Goal: Transaction & Acquisition: Purchase product/service

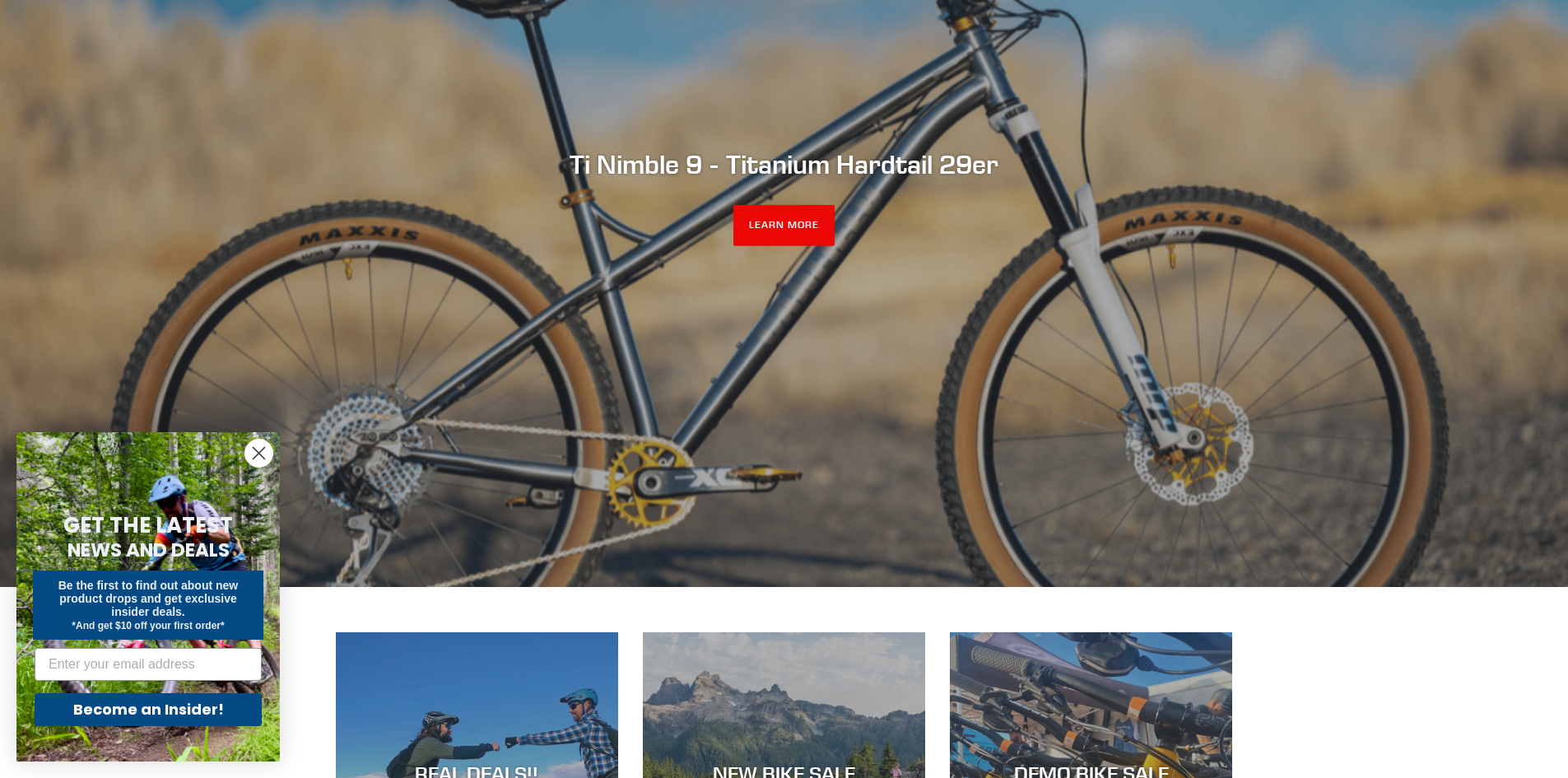
scroll to position [495, 0]
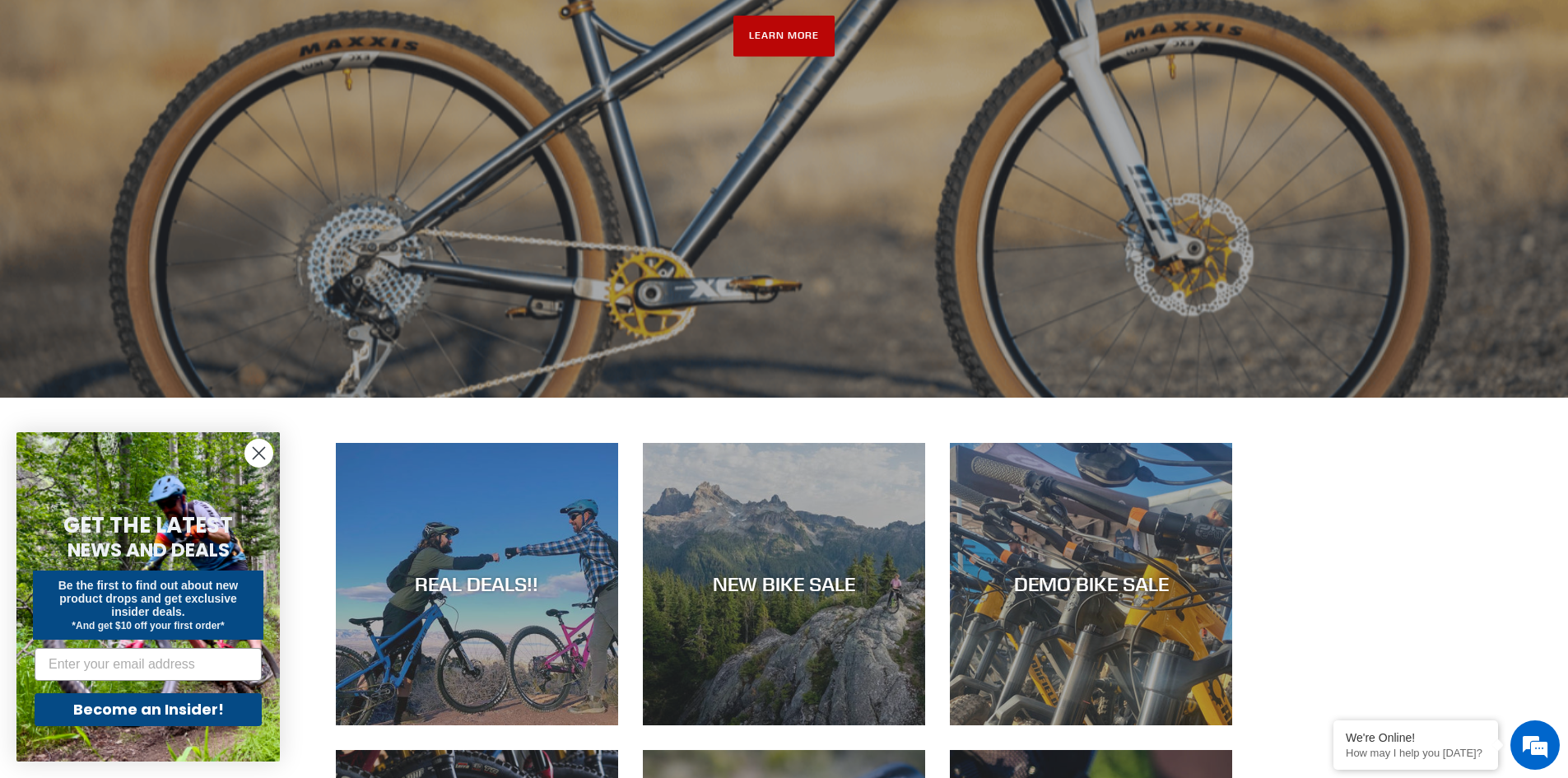
click at [807, 34] on link "LEARN MORE" at bounding box center [784, 36] width 101 height 41
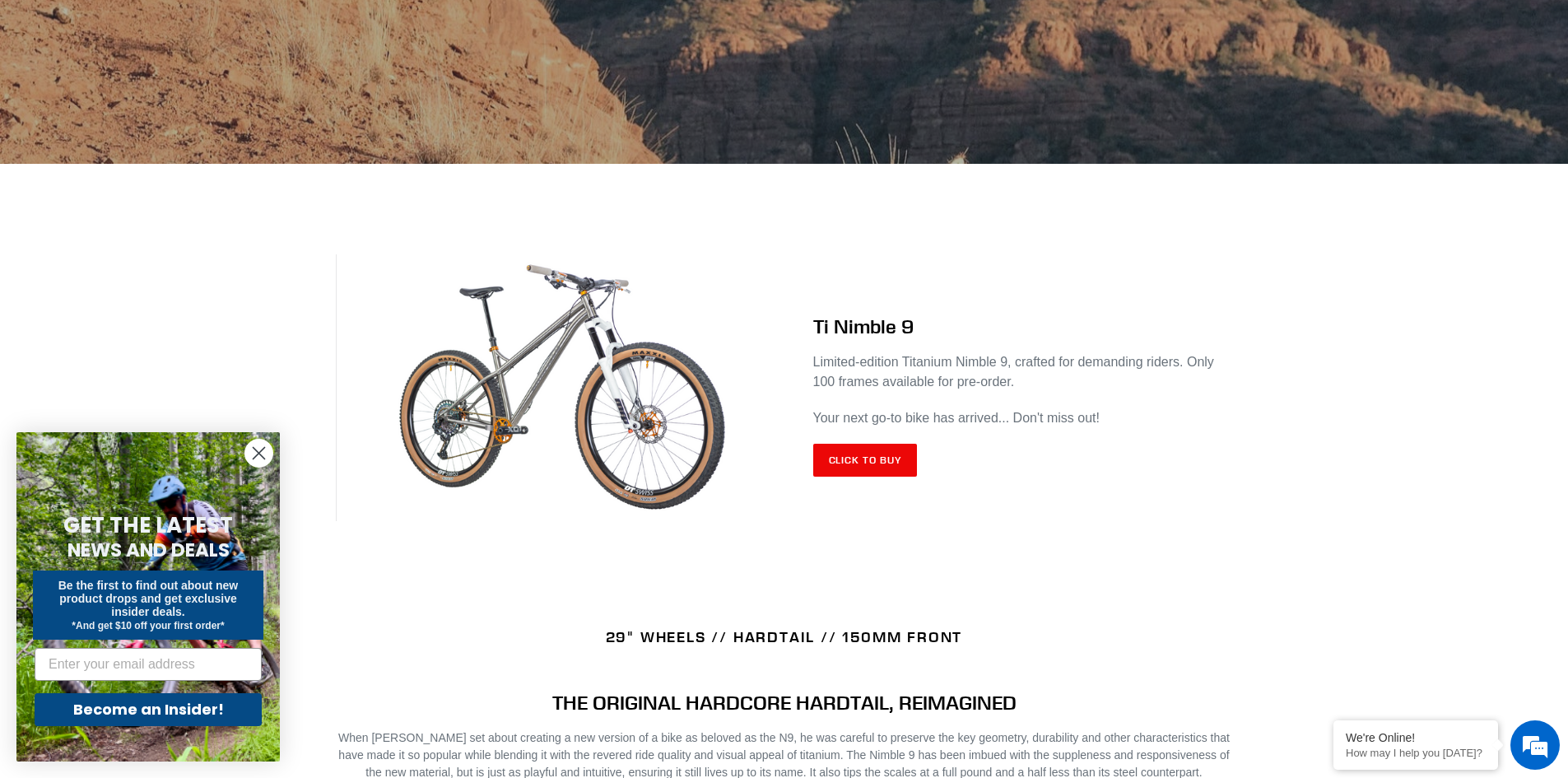
scroll to position [495, 0]
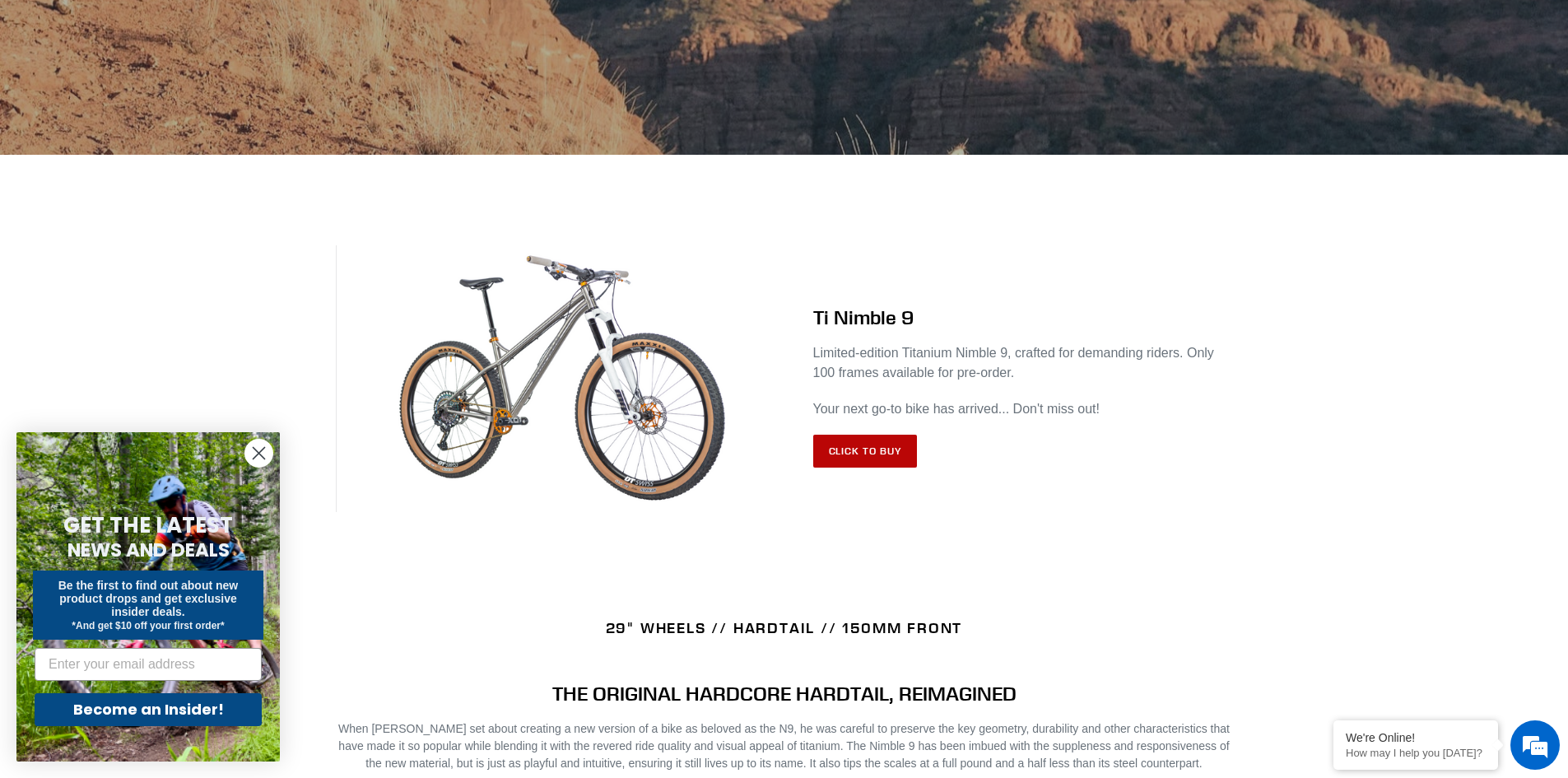
click at [910, 462] on link "Click to Buy" at bounding box center [865, 451] width 104 height 33
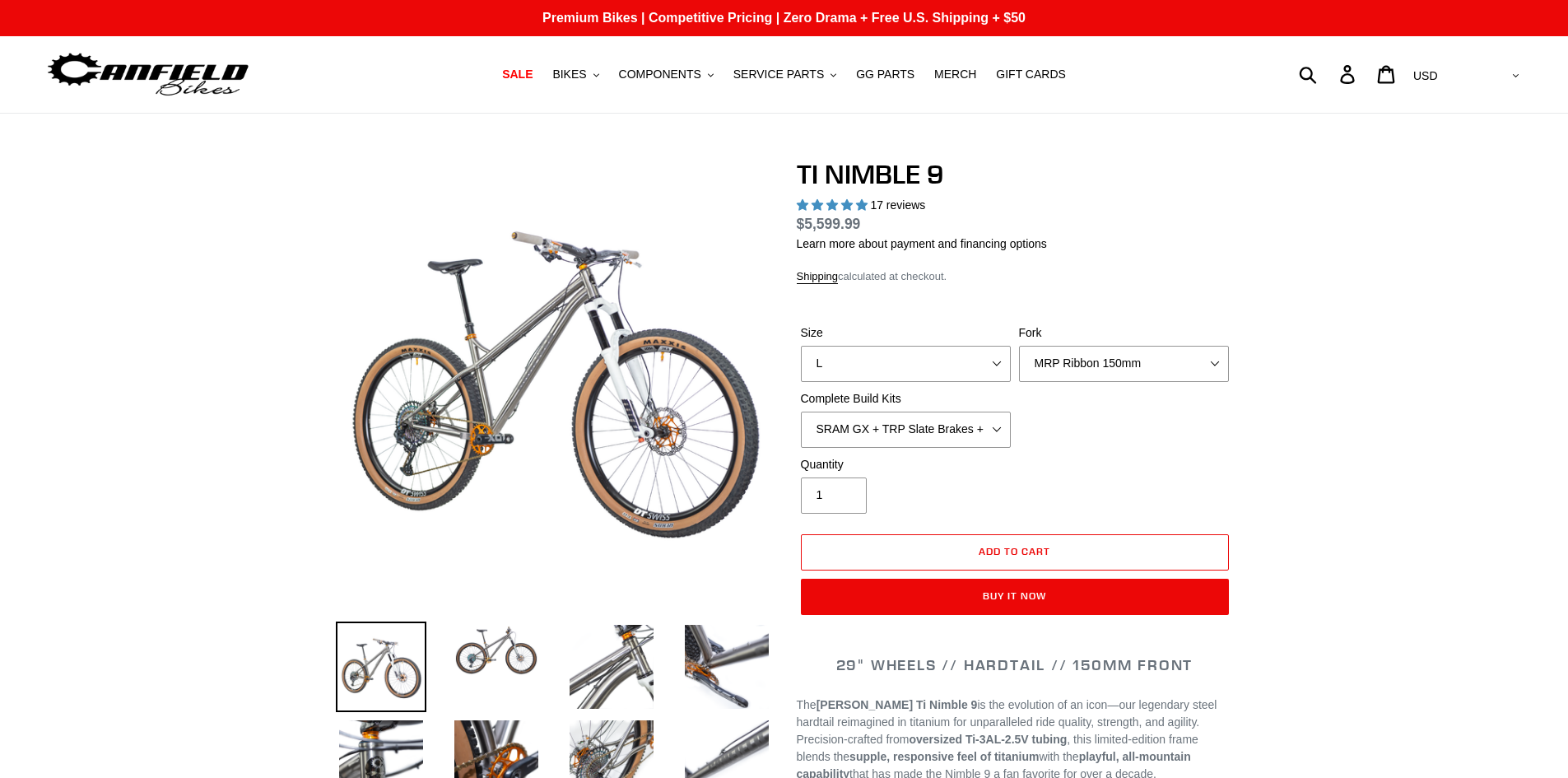
select select "highest-rating"
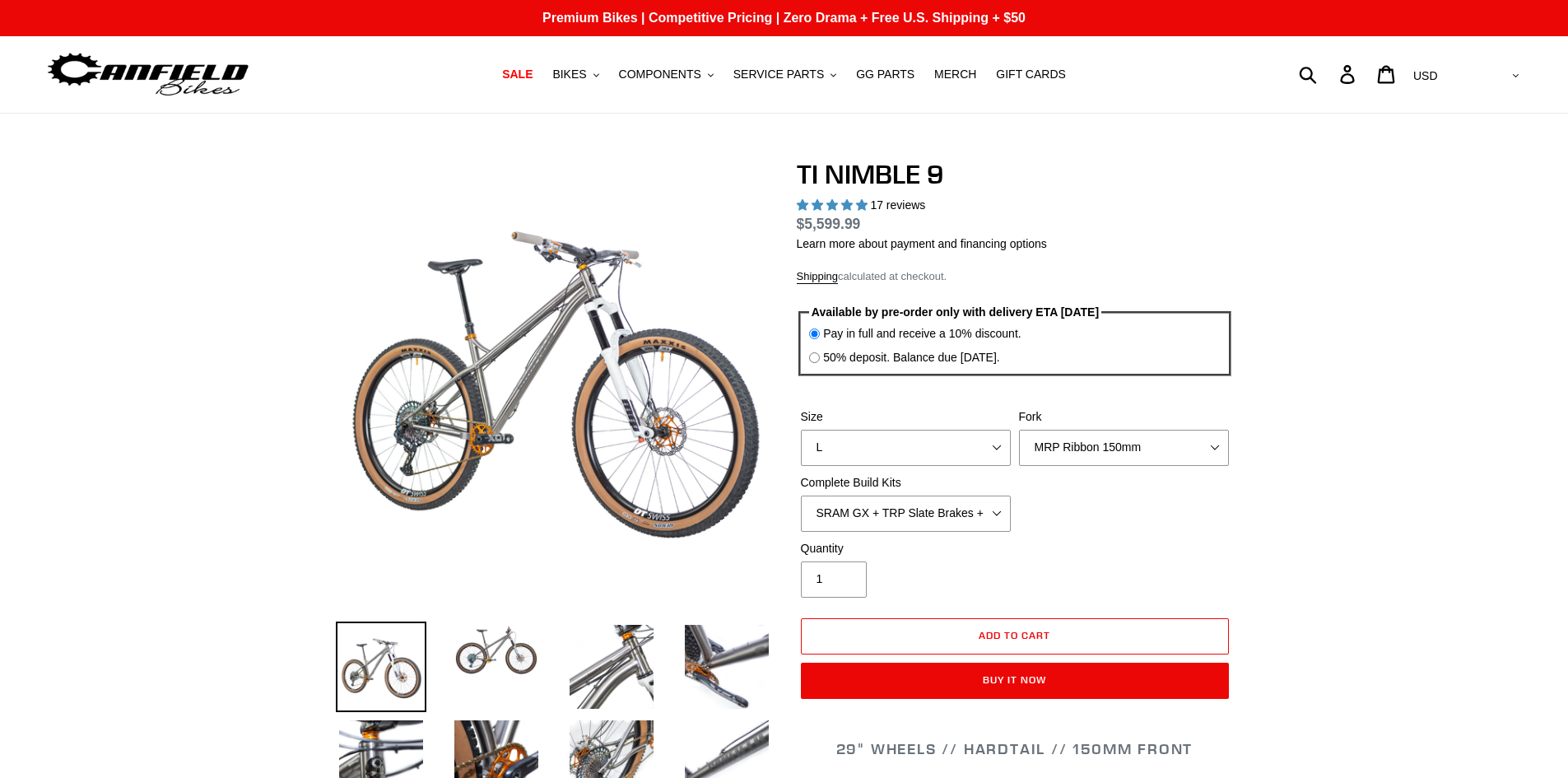
click at [905, 368] on fieldset "Available by pre-order only with delivery ETA 8/22/25 Pay in full and receive a…" at bounding box center [1015, 340] width 433 height 72
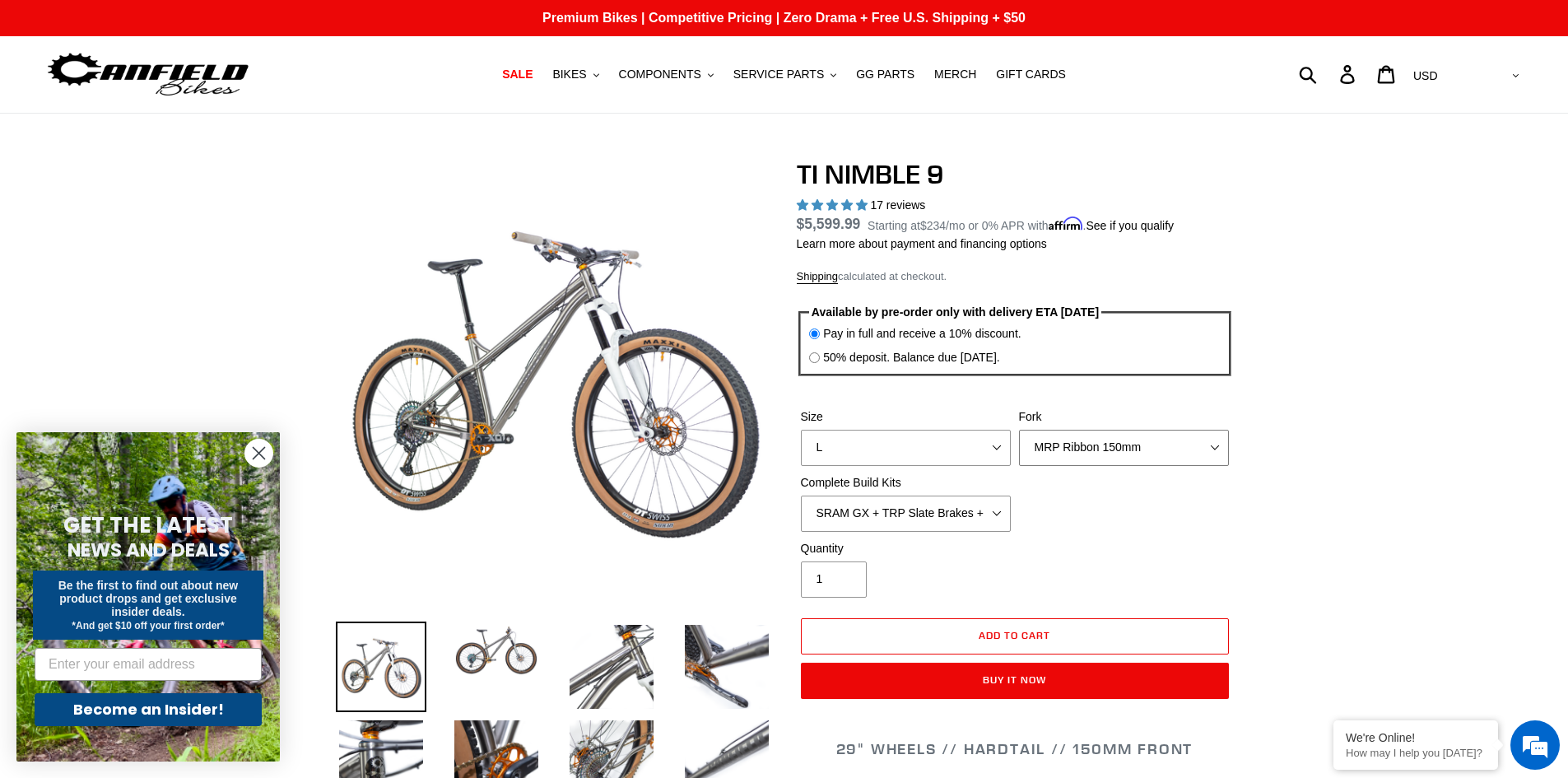
click at [1067, 458] on select "MRP Ribbon 150mm RockShox Lyrik 150mm Fox Factory 36 150mm Cane Creek Helm 150m…" at bounding box center [1124, 447] width 210 height 36
select select "Fork - None"
click at [1019, 430] on select "MRP Ribbon 150mm RockShox Lyrik 150mm Fox Factory 36 150mm Cane Creek Helm 150m…" at bounding box center [1124, 447] width 210 height 36
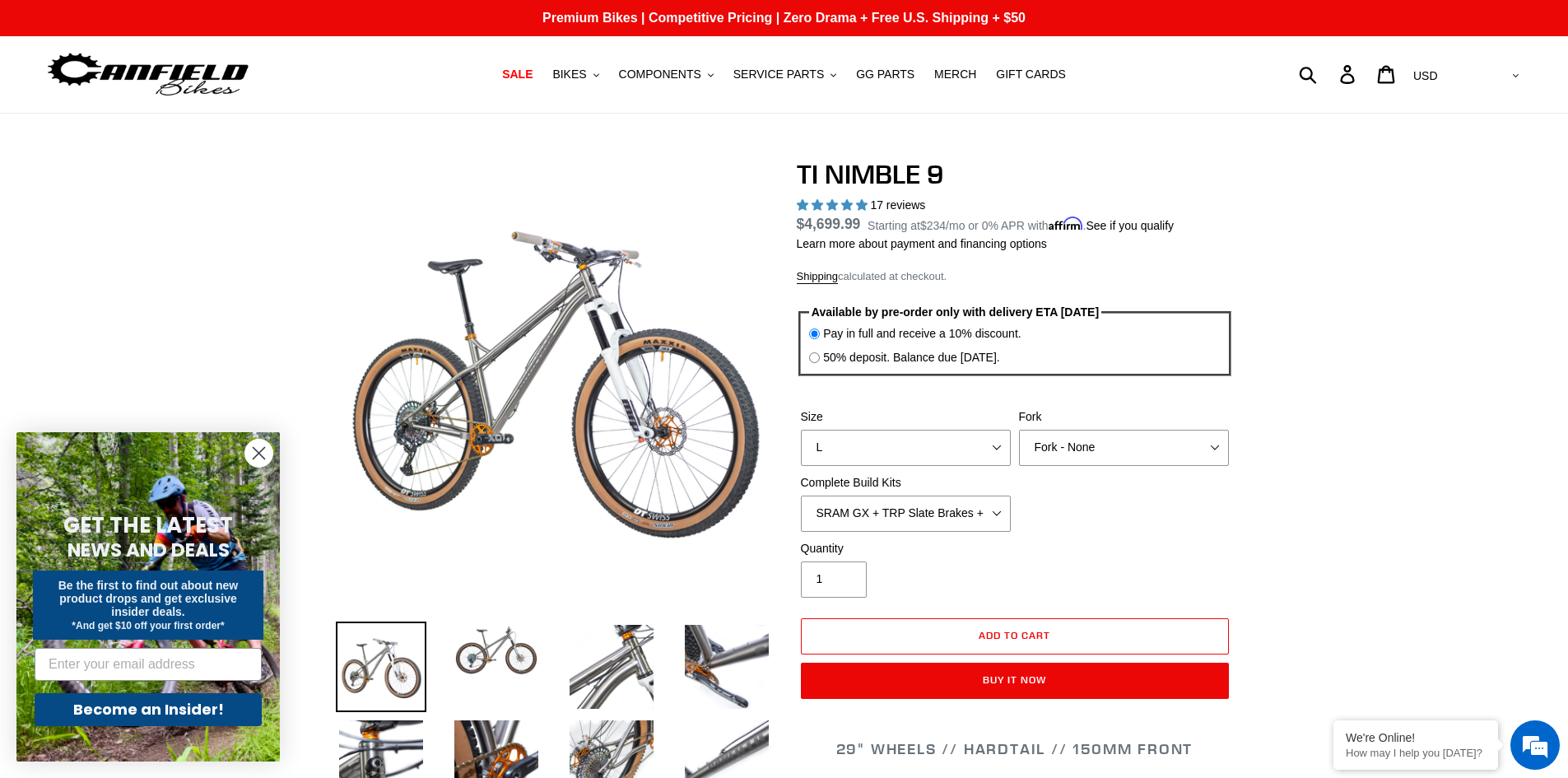
click at [901, 484] on label "Complete Build Kits" at bounding box center [906, 483] width 210 height 18
click at [901, 495] on select "SRAM GX + TRP Slate Brakes + Rotors + e13 LG-1 Wheels SHIMANO XT + SHIMANO brak…" at bounding box center [906, 513] width 210 height 36
click at [905, 513] on select "SRAM GX + TRP Slate Brakes + Rotors + e13 LG-1 Wheels SHIMANO XT + SHIMANO brak…" at bounding box center [906, 513] width 210 height 36
select select "Complete Build Kit - None (Contact us for Custom Builds)"
click at [801, 495] on select "SRAM GX + TRP Slate Brakes + Rotors + e13 LG-1 Wheels SHIMANO XT + SHIMANO brak…" at bounding box center [906, 513] width 210 height 36
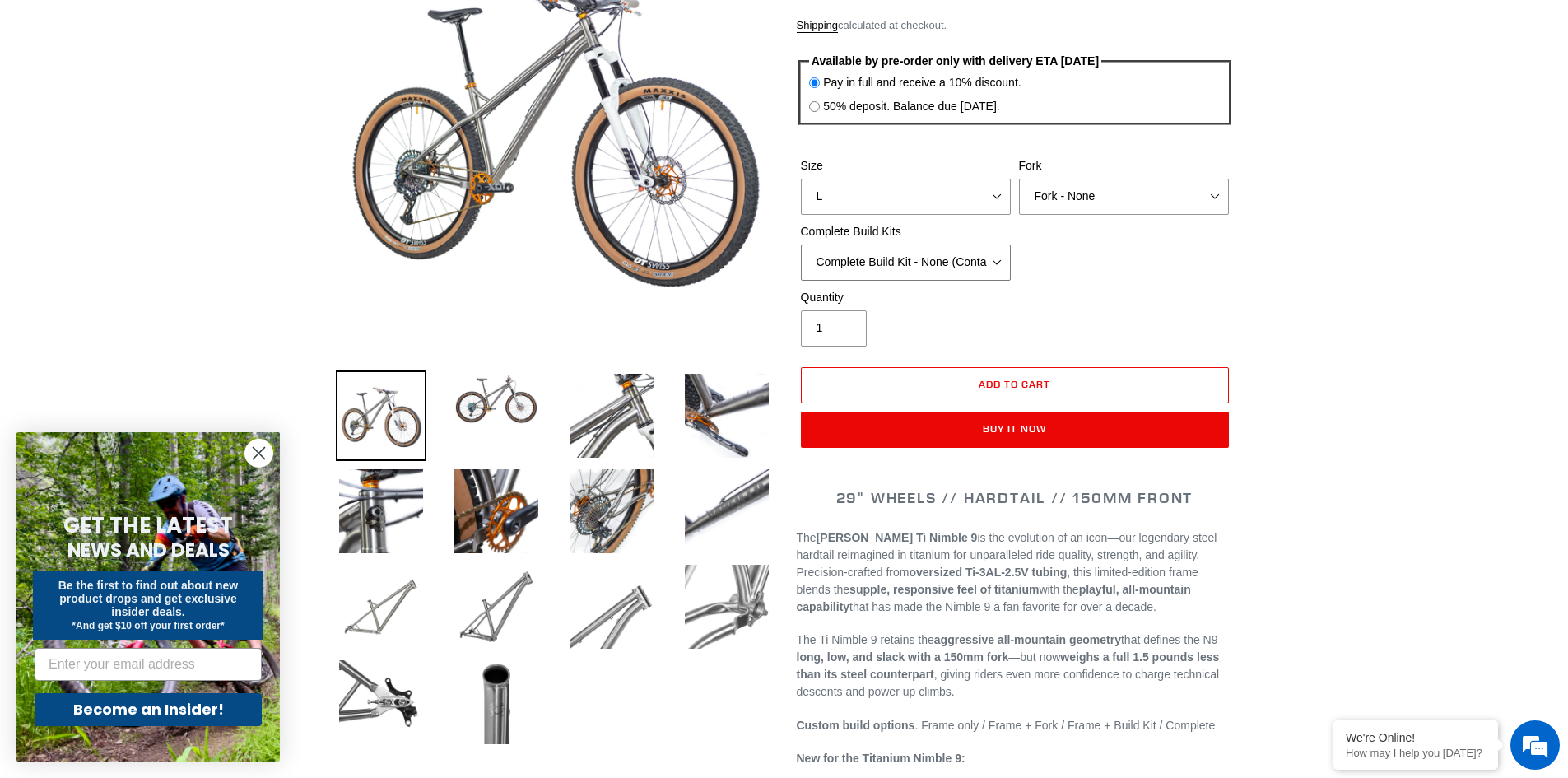
scroll to position [82, 0]
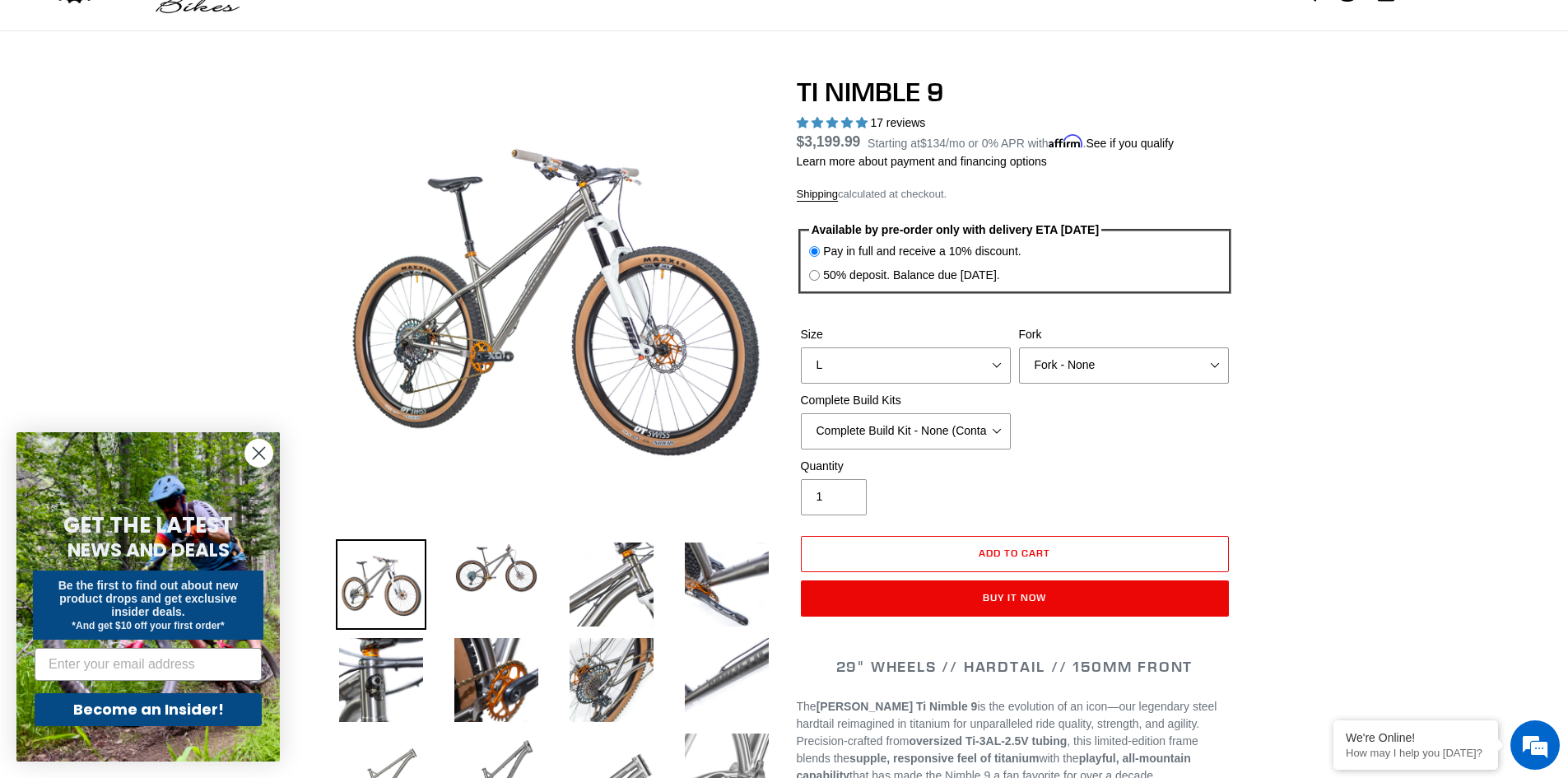
click at [1041, 391] on div "Size S M L XL / XXL (Specify at checkout) Fork MRP Ribbon 150mm RockShox Lyrik …" at bounding box center [1015, 392] width 436 height 132
click at [1056, 378] on select "MRP Ribbon 150mm RockShox Lyrik 150mm Fox Factory 36 150mm Cane Creek Helm 150m…" at bounding box center [1124, 365] width 210 height 36
select select "MRP Ribbon 150mm"
click at [1019, 347] on select "MRP Ribbon 150mm RockShox Lyrik 150mm Fox Factory 36 150mm Cane Creek Helm 150m…" at bounding box center [1124, 365] width 210 height 36
click at [971, 428] on select "SRAM GX + TRP Slate Brakes + Rotors + e13 LG-1 Wheels SHIMANO XT + SHIMANO brak…" at bounding box center [906, 431] width 210 height 36
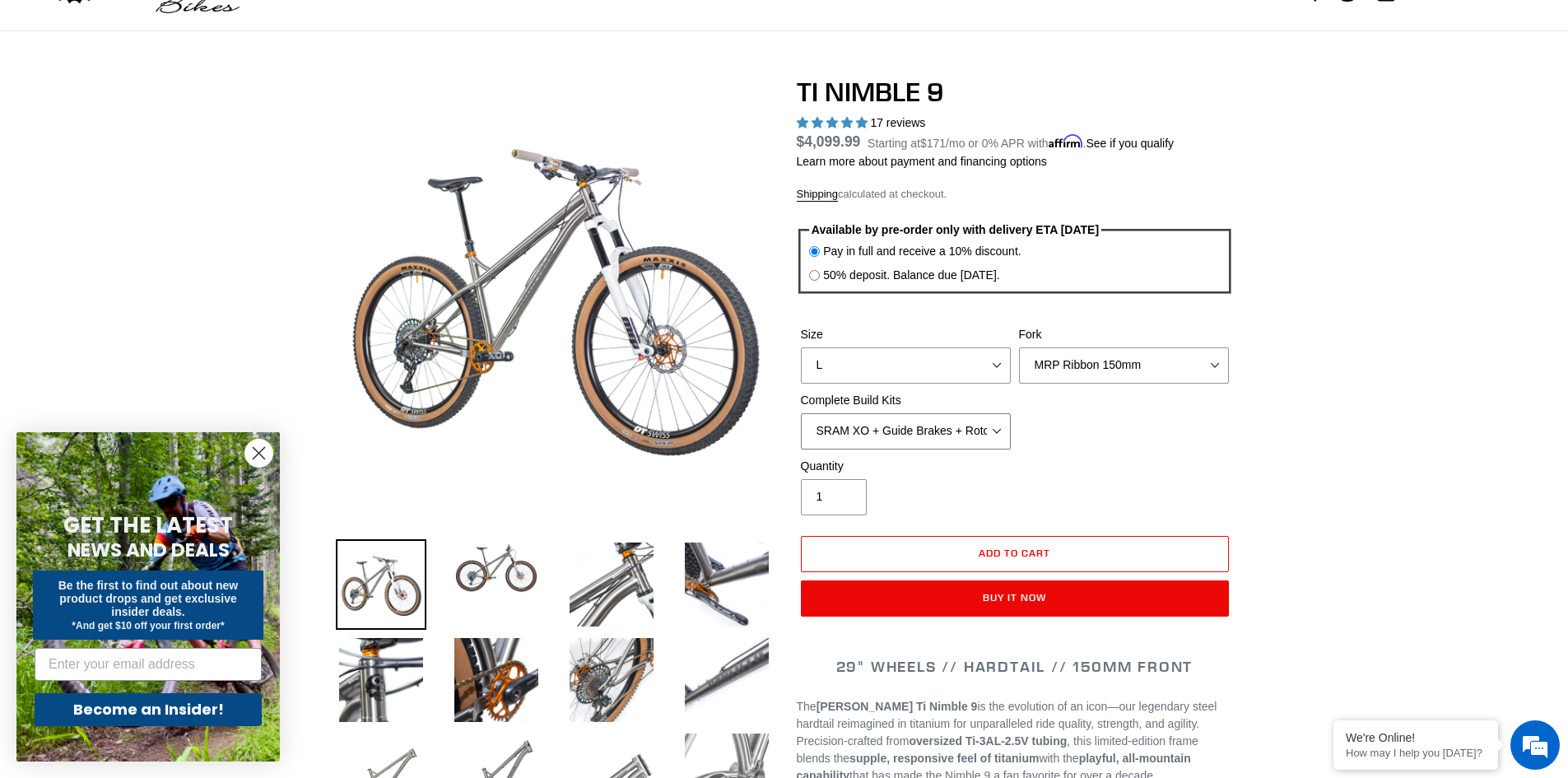
click at [801, 414] on select "SRAM GX + TRP Slate Brakes + Rotors + e13 LG-1 Wheels SHIMANO XT + SHIMANO brak…" at bounding box center [906, 431] width 210 height 36
click at [972, 431] on select "SRAM GX + TRP Slate Brakes + Rotors + e13 LG-1 Wheels SHIMANO XT + SHIMANO brak…" at bounding box center [906, 431] width 210 height 36
select select "SRAM GX + TRP Slate Brakes + Rotors + e13 LG-1 Wheels"
click at [801, 414] on select "SRAM GX + TRP Slate Brakes + Rotors + e13 LG-1 Wheels SHIMANO XT + SHIMANO brak…" at bounding box center [906, 431] width 210 height 36
click at [1102, 458] on div "Quantity 1" at bounding box center [1015, 490] width 436 height 66
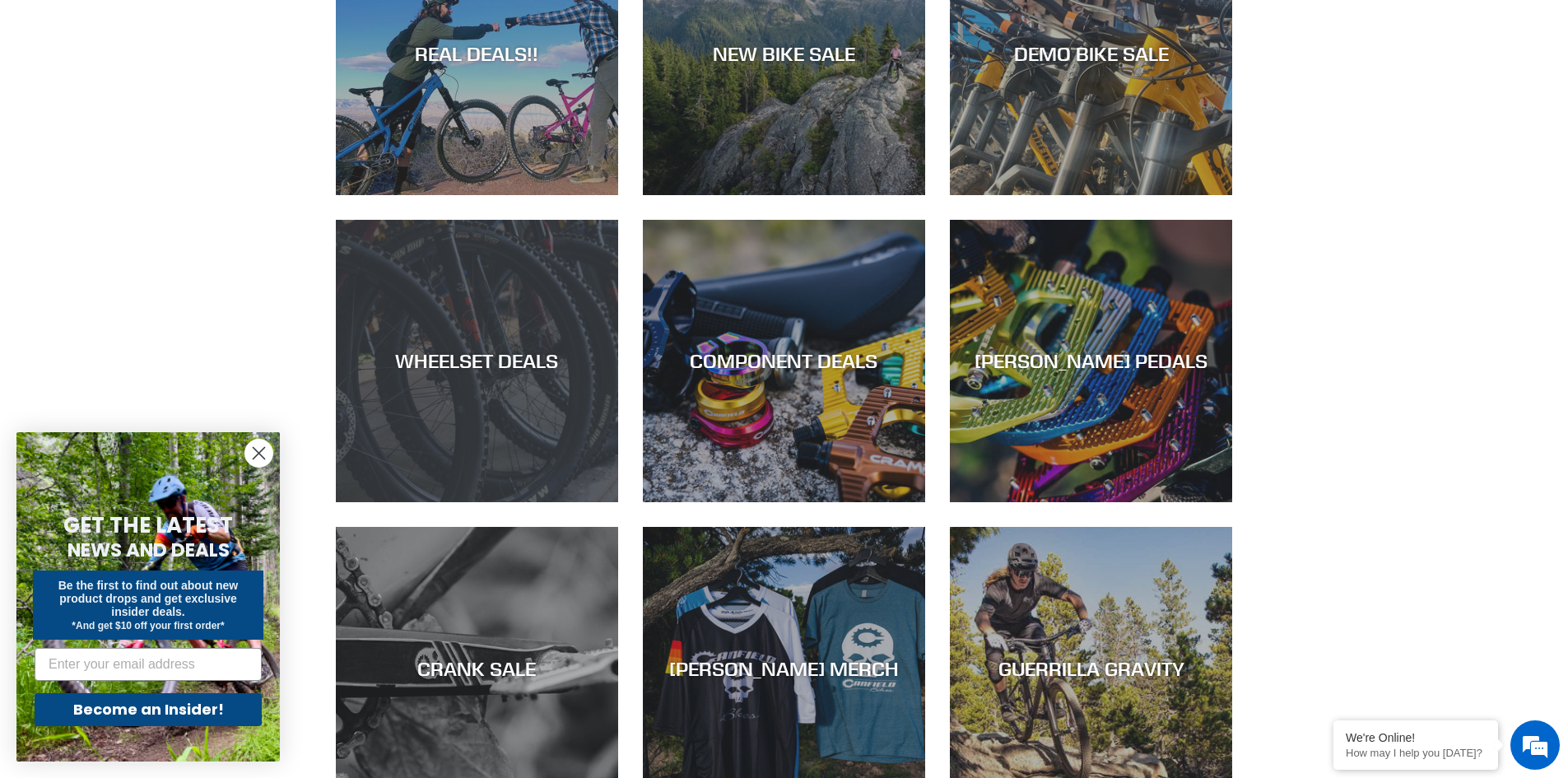
scroll to position [659, 0]
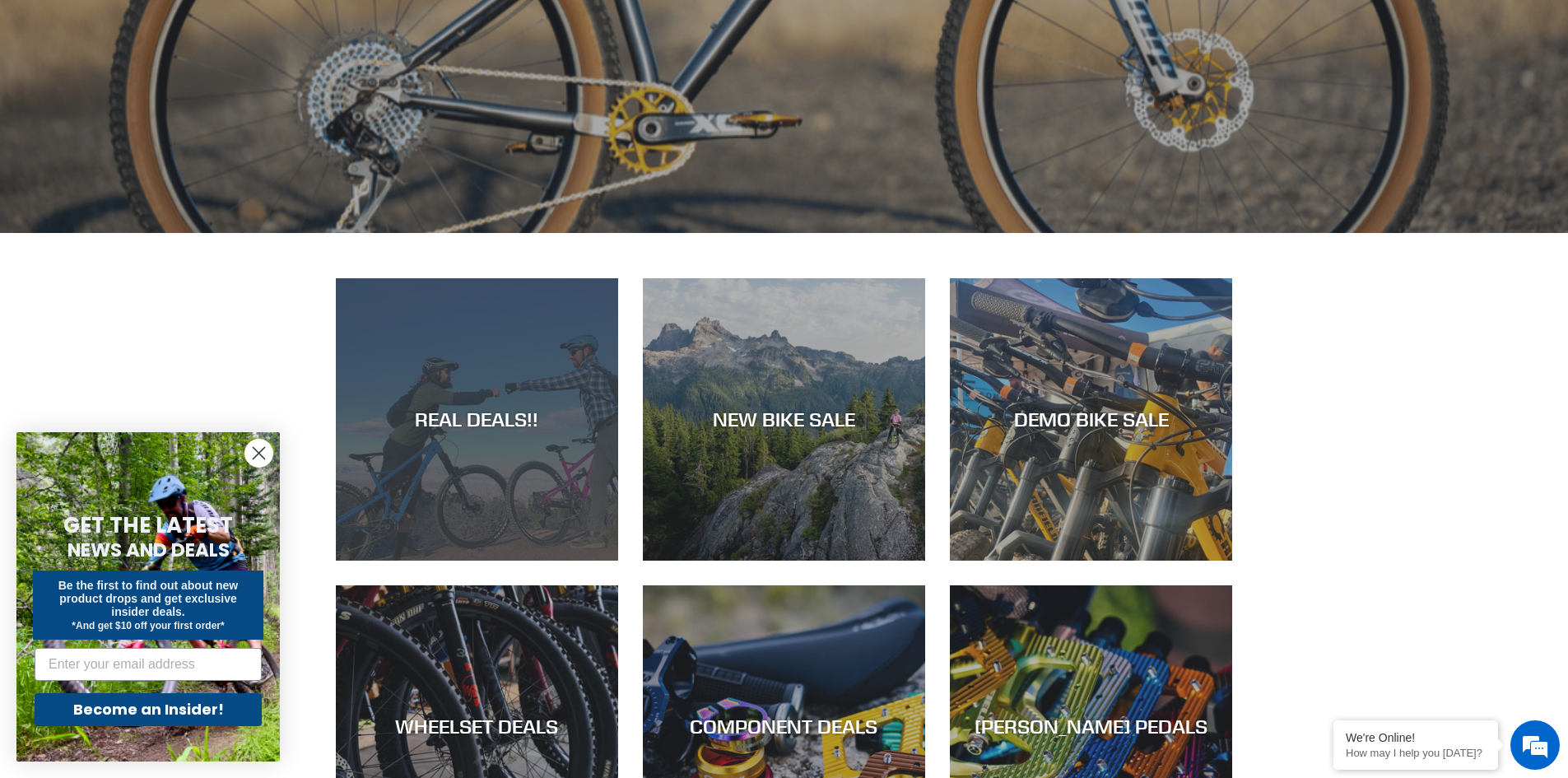
click at [541, 561] on div "REAL DEALS!!" at bounding box center [478, 561] width 282 height 0
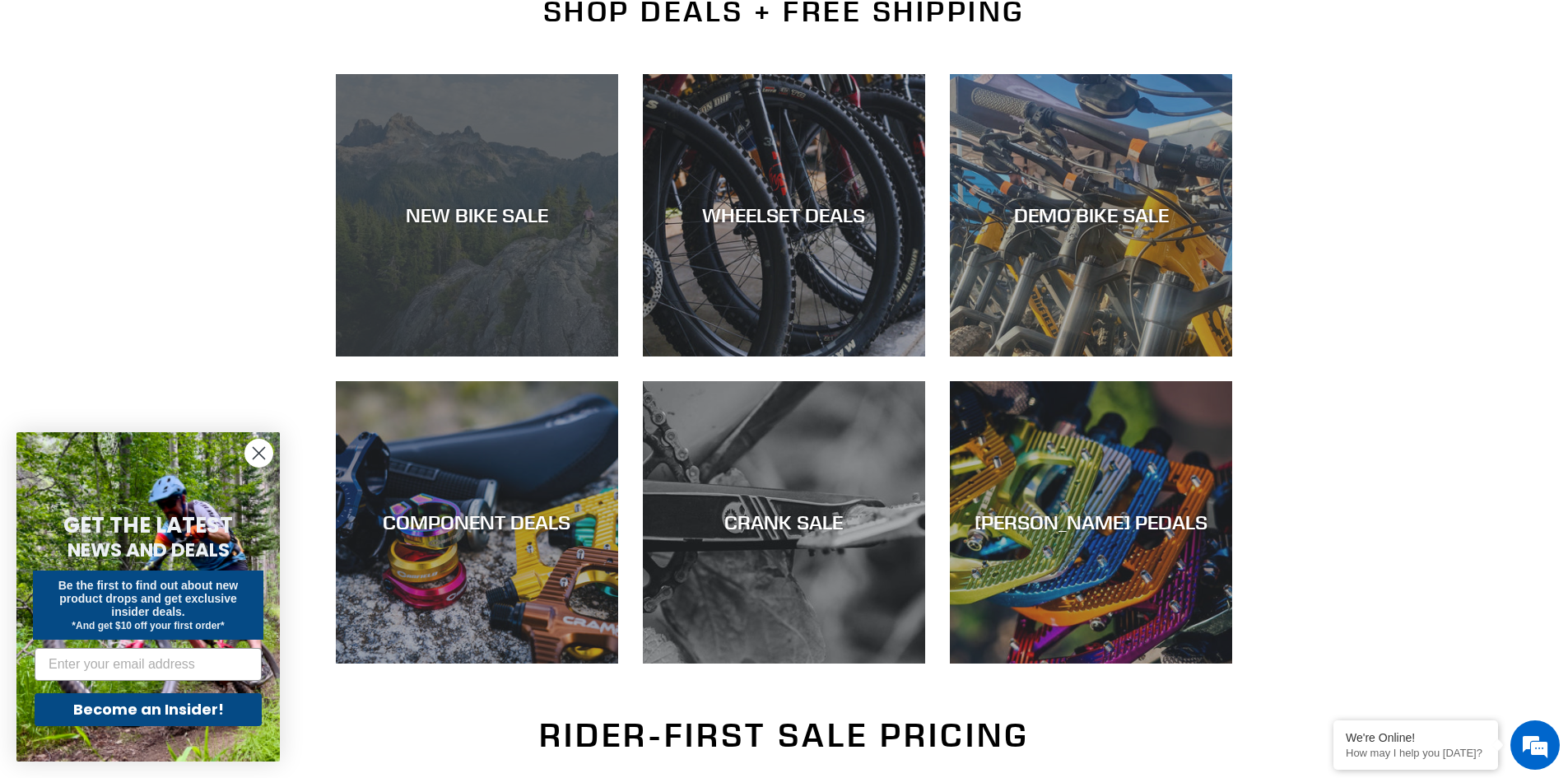
click at [523, 357] on div "NEW BIKE SALE" at bounding box center [478, 357] width 282 height 0
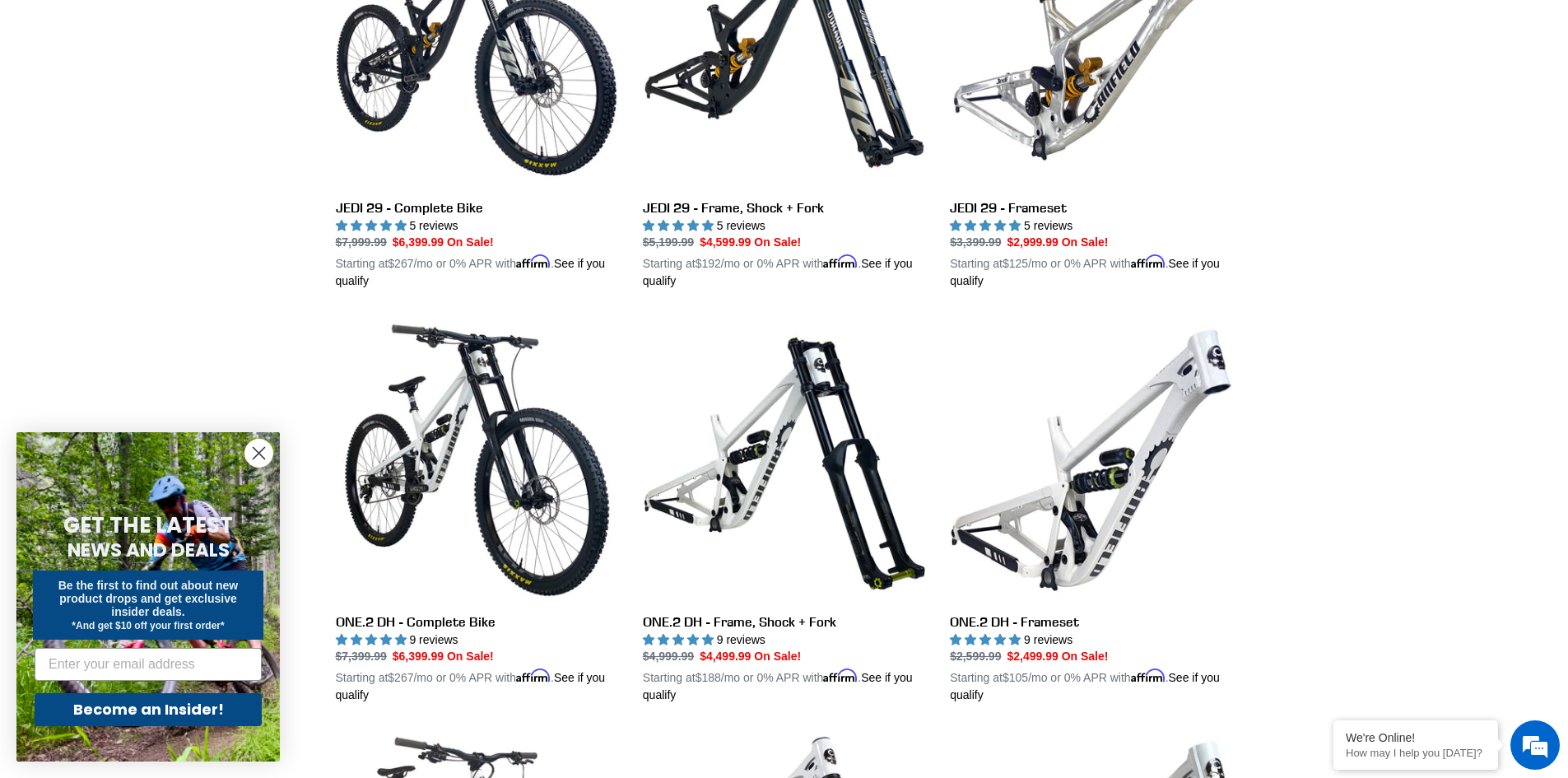
scroll to position [1153, 0]
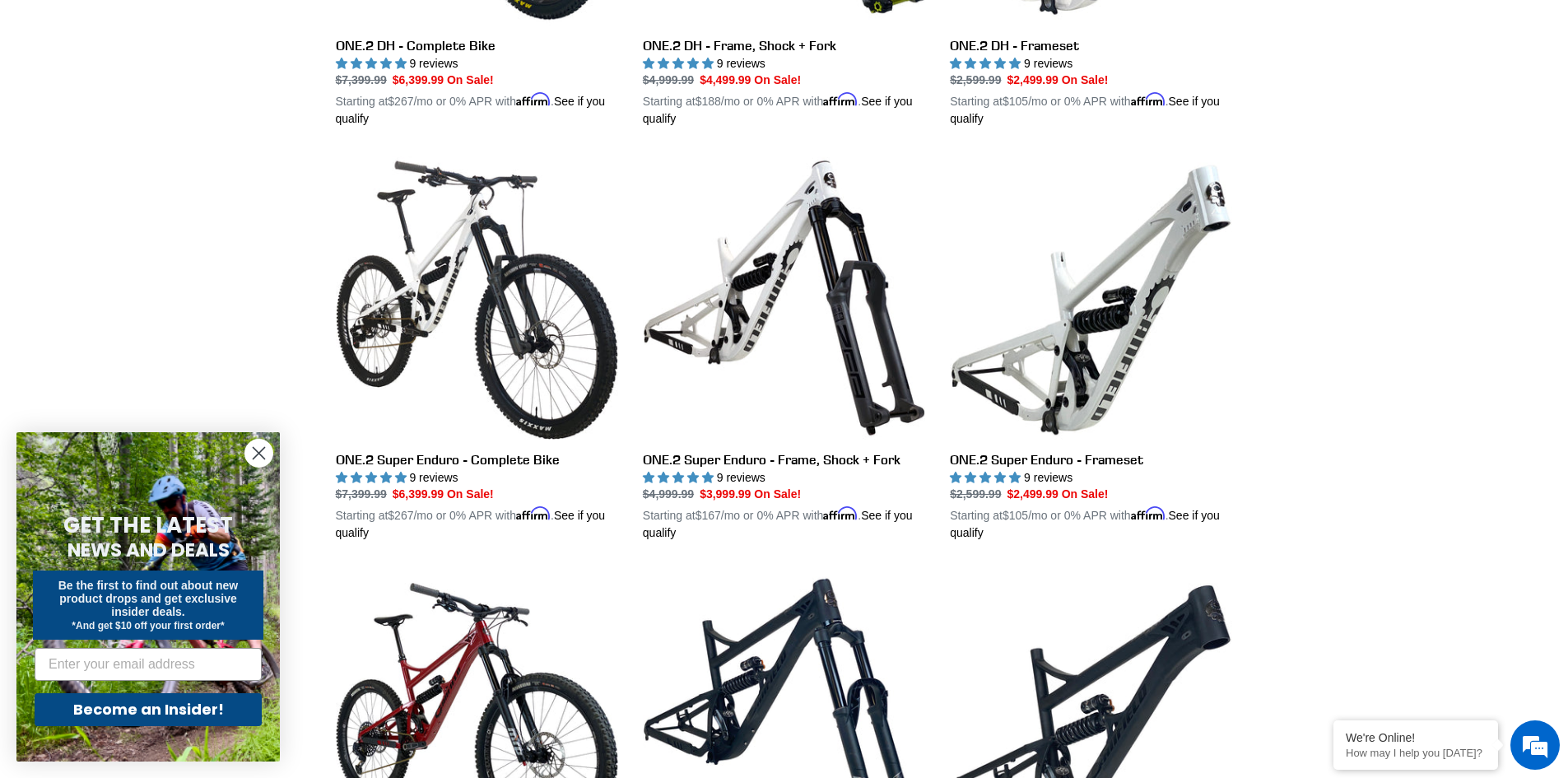
click at [253, 450] on circle "Close dialog" at bounding box center [259, 453] width 27 height 27
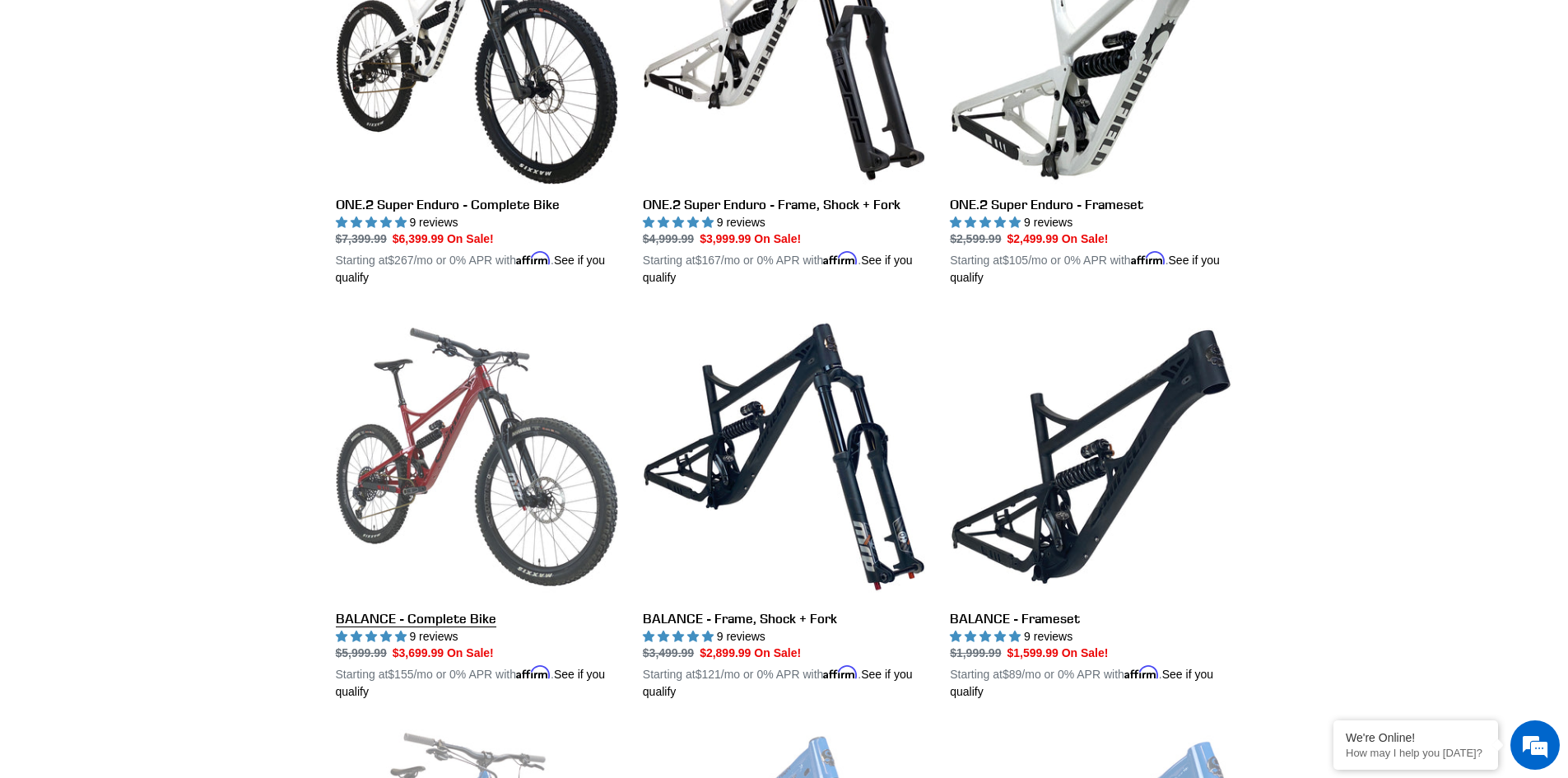
scroll to position [1729, 0]
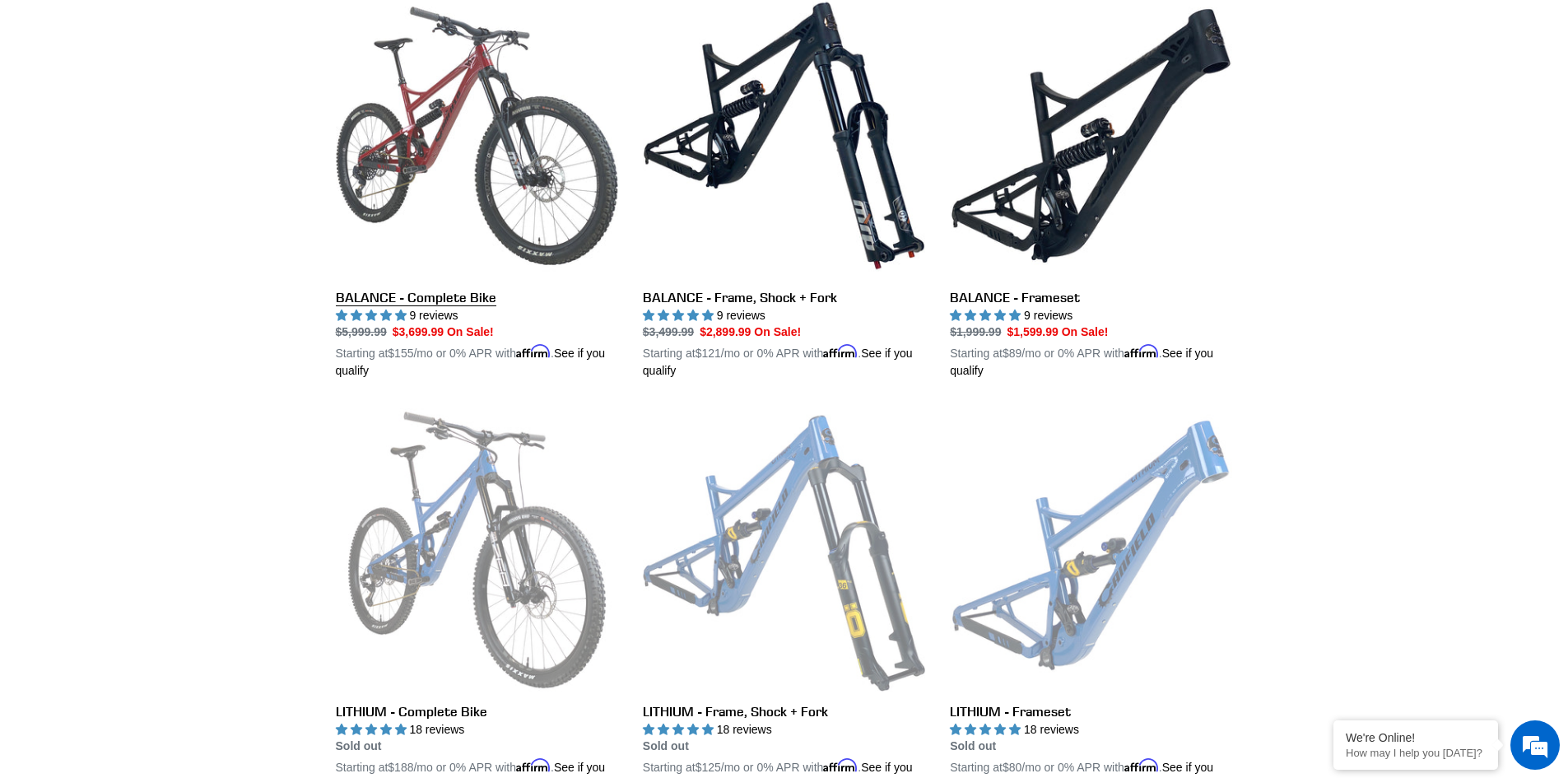
click at [491, 206] on link "BALANCE - Complete Bike" at bounding box center [478, 187] width 282 height 385
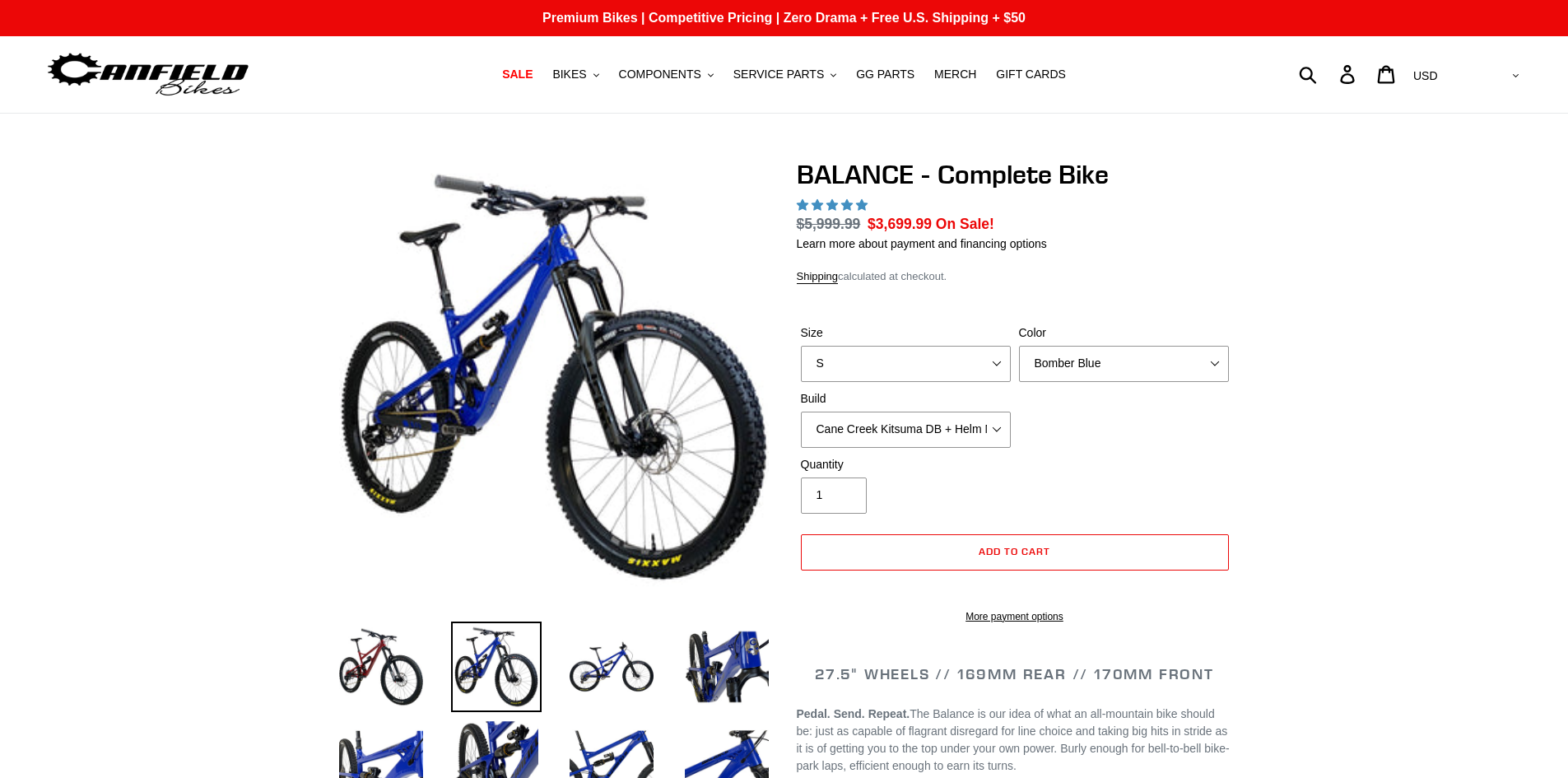
select select "highest-rating"
click at [863, 362] on select "S M L XL" at bounding box center [906, 363] width 210 height 36
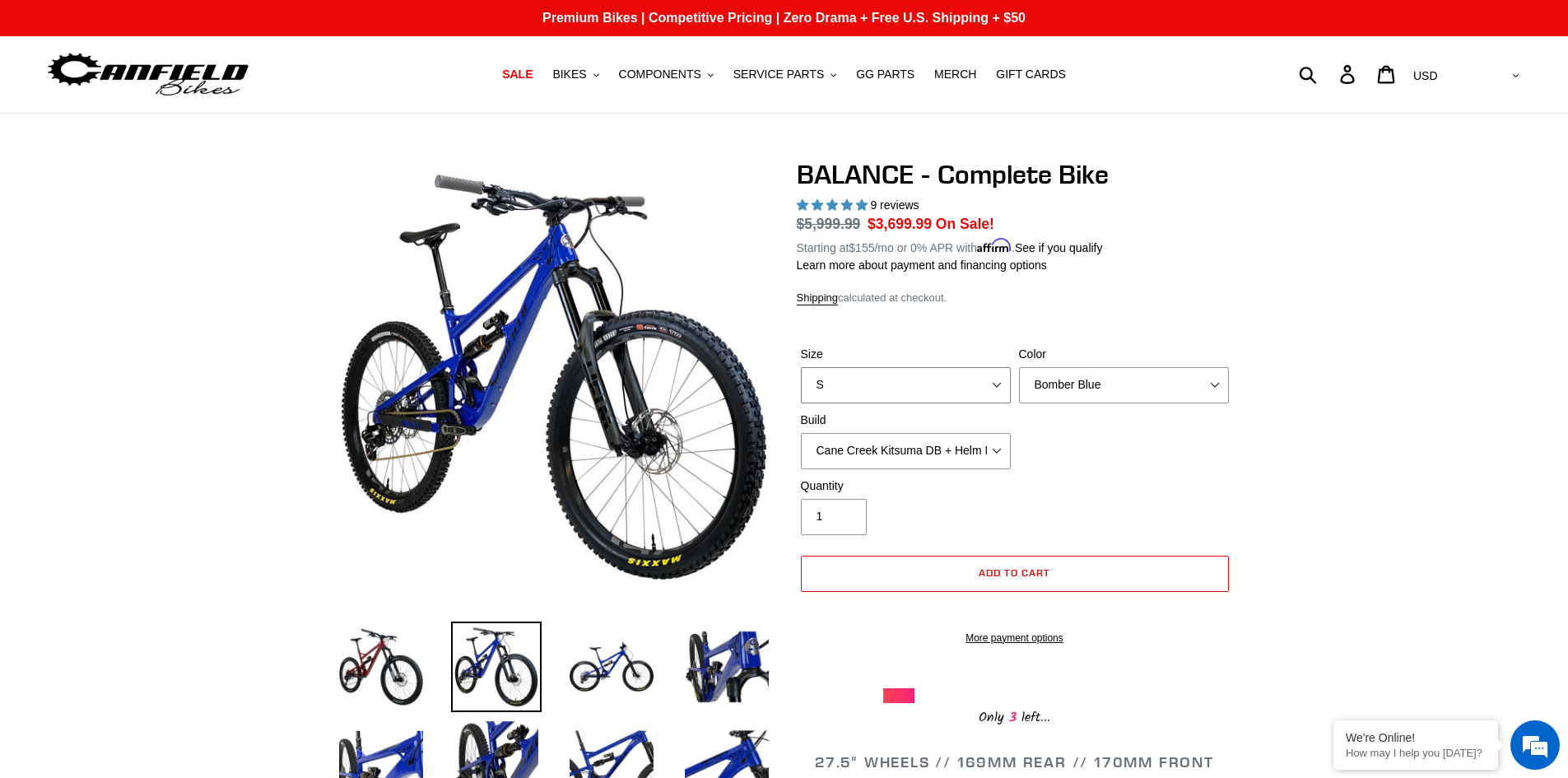
select select "L"
click at [801, 368] on select "S M L XL" at bounding box center [906, 385] width 210 height 36
click at [1048, 403] on div "Size S M L XL Color Bomber Blue Goat's Blood Stealth Black Build Cane Creek Kit…" at bounding box center [1015, 411] width 436 height 132
click at [1096, 384] on select "Bomber Blue Goat's Blood Stealth Black" at bounding box center [1124, 385] width 210 height 36
select select "Goat's Blood"
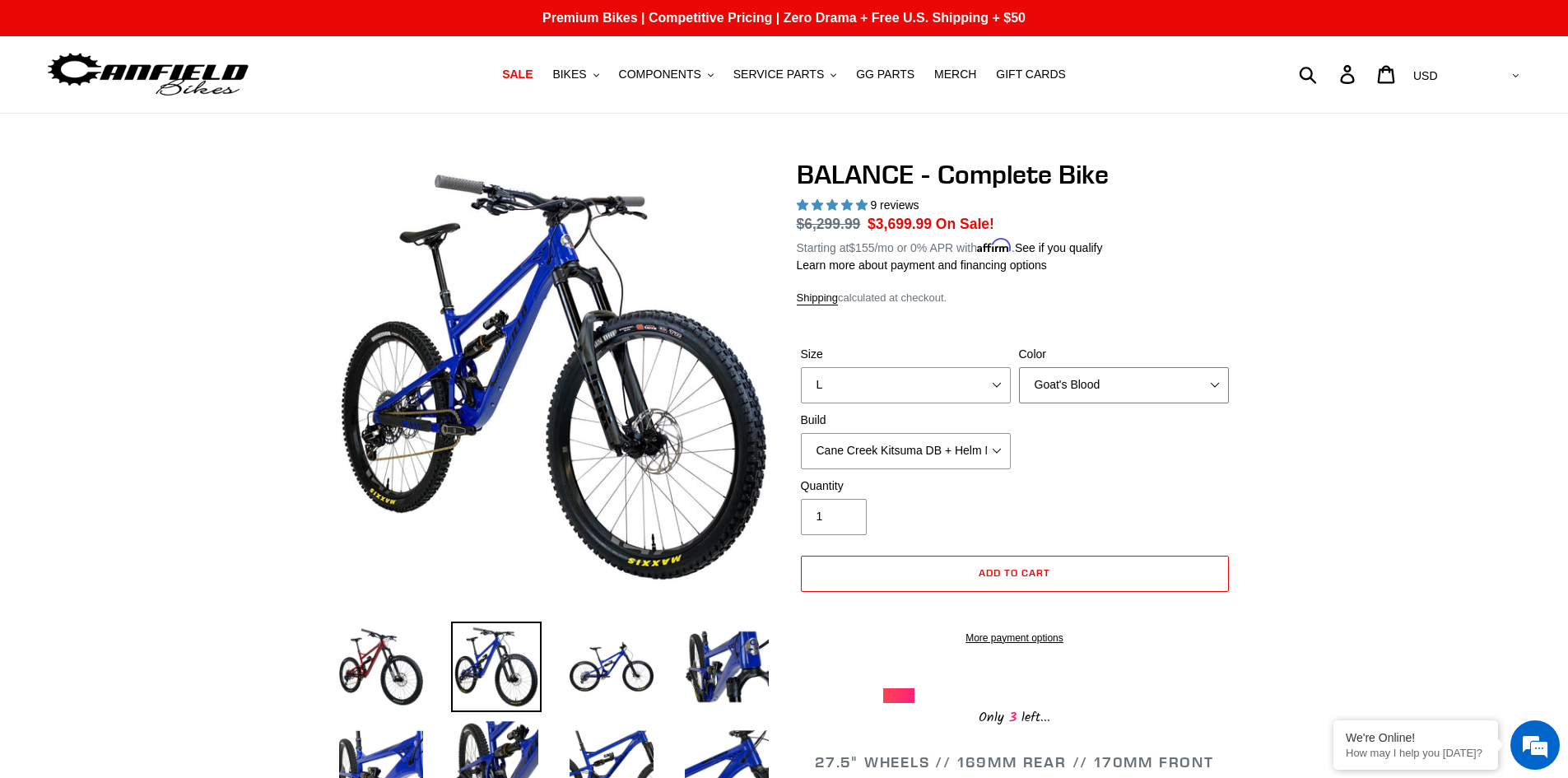
click at [1019, 368] on select "Bomber Blue Goat's Blood Stealth Black" at bounding box center [1124, 385] width 210 height 36
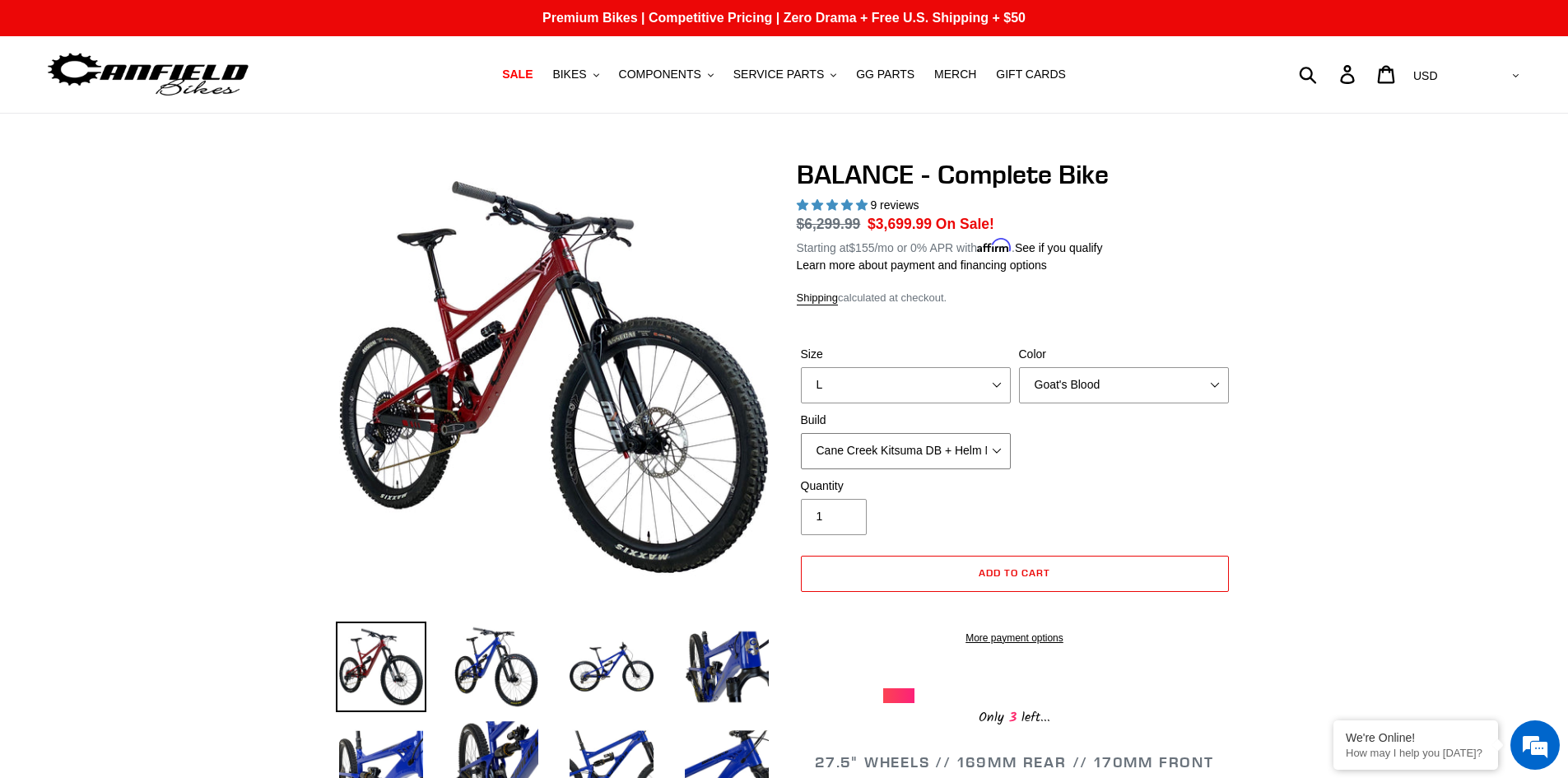
click at [868, 453] on select "Cane Creek Kitsuma DB + Helm MKII + SRAM GX Cane Creek Kitsuma DB + Helm MKII +…" at bounding box center [906, 451] width 210 height 36
click at [1049, 447] on div "Size S M L XL Color Bomber Blue Goat's Blood Stealth Black Build Cane Creek Kit…" at bounding box center [1015, 411] width 436 height 132
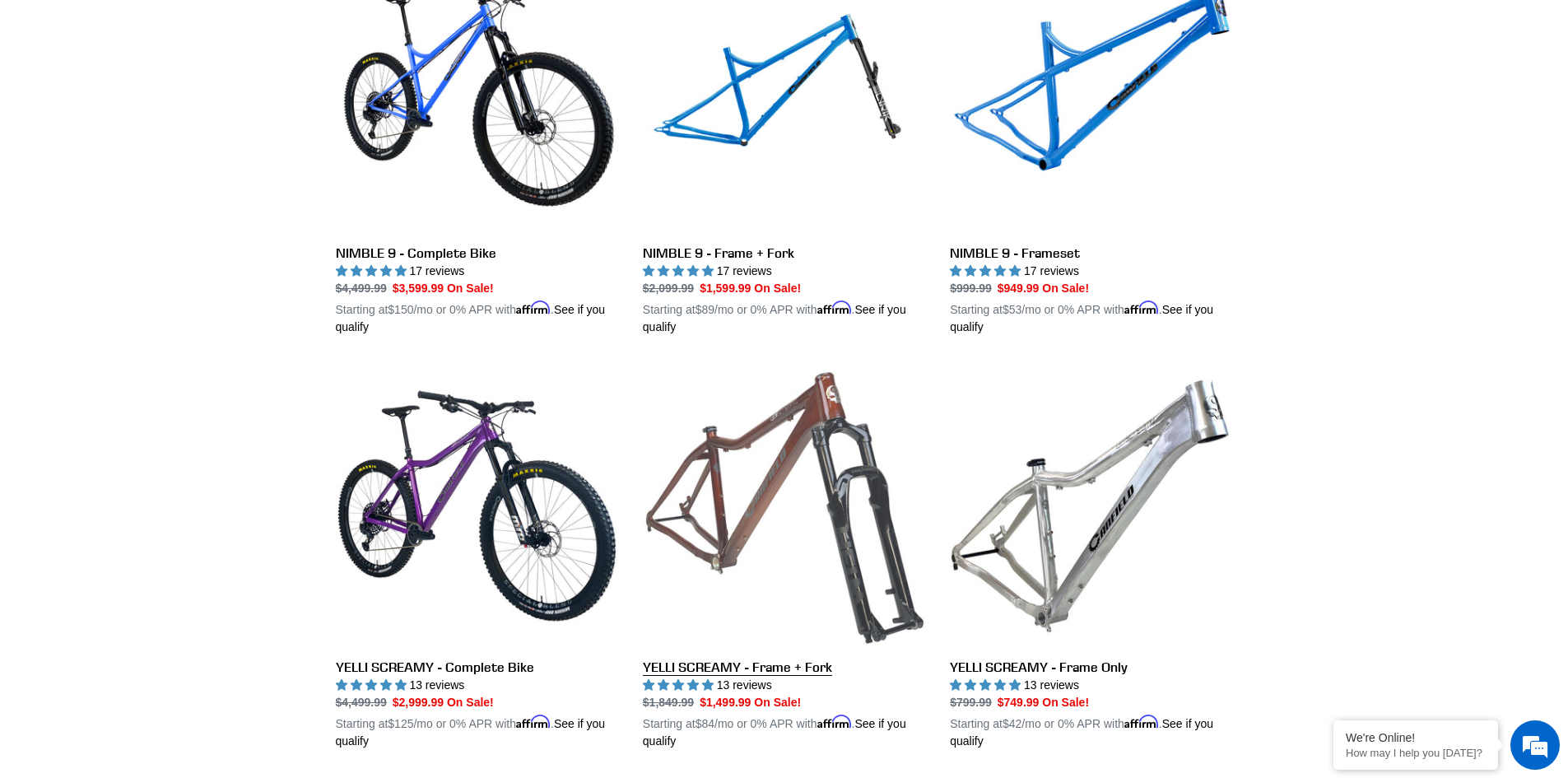
scroll to position [2870, 0]
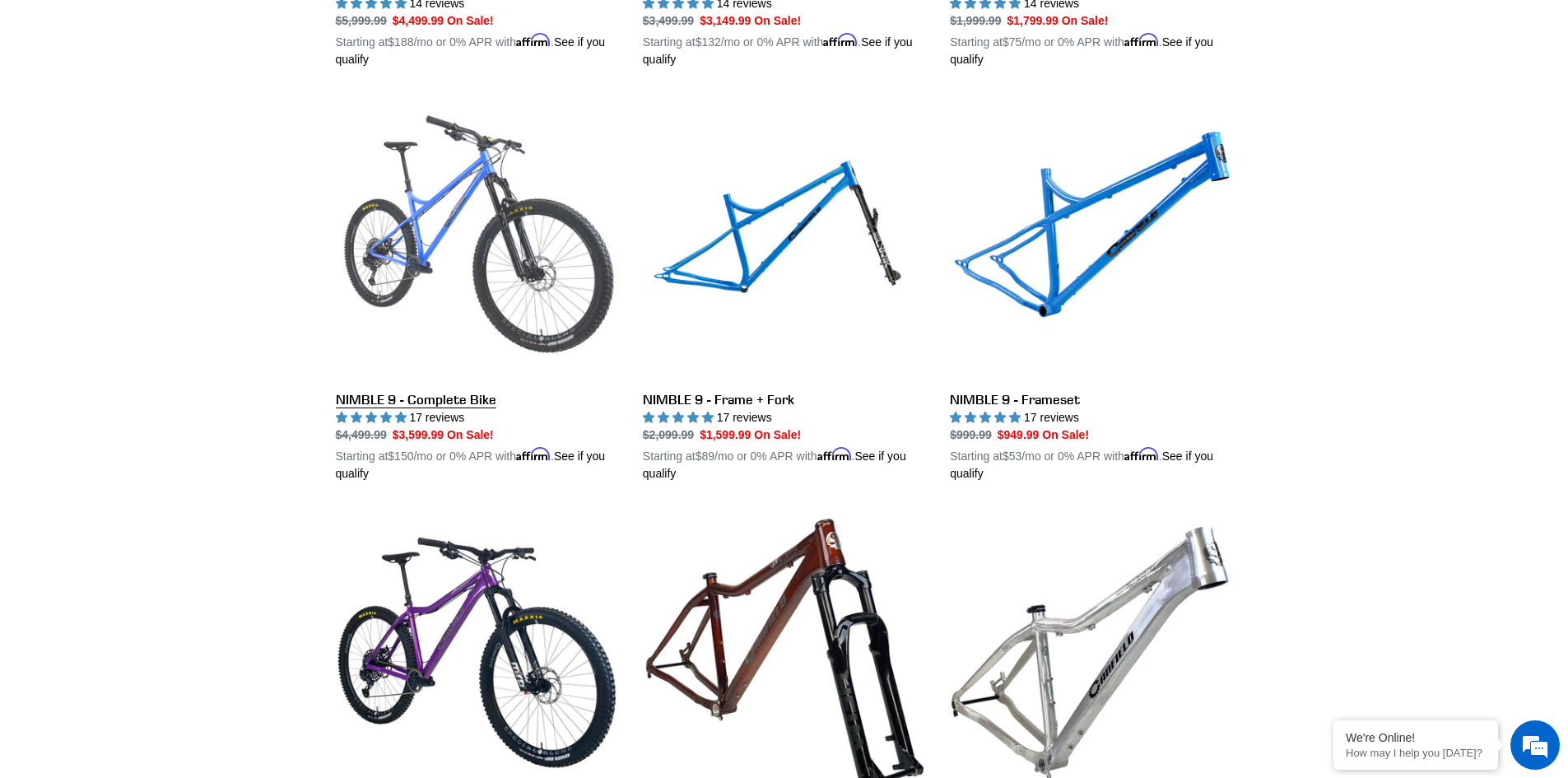
click at [540, 245] on link "NIMBLE 9 - Complete Bike" at bounding box center [478, 290] width 282 height 385
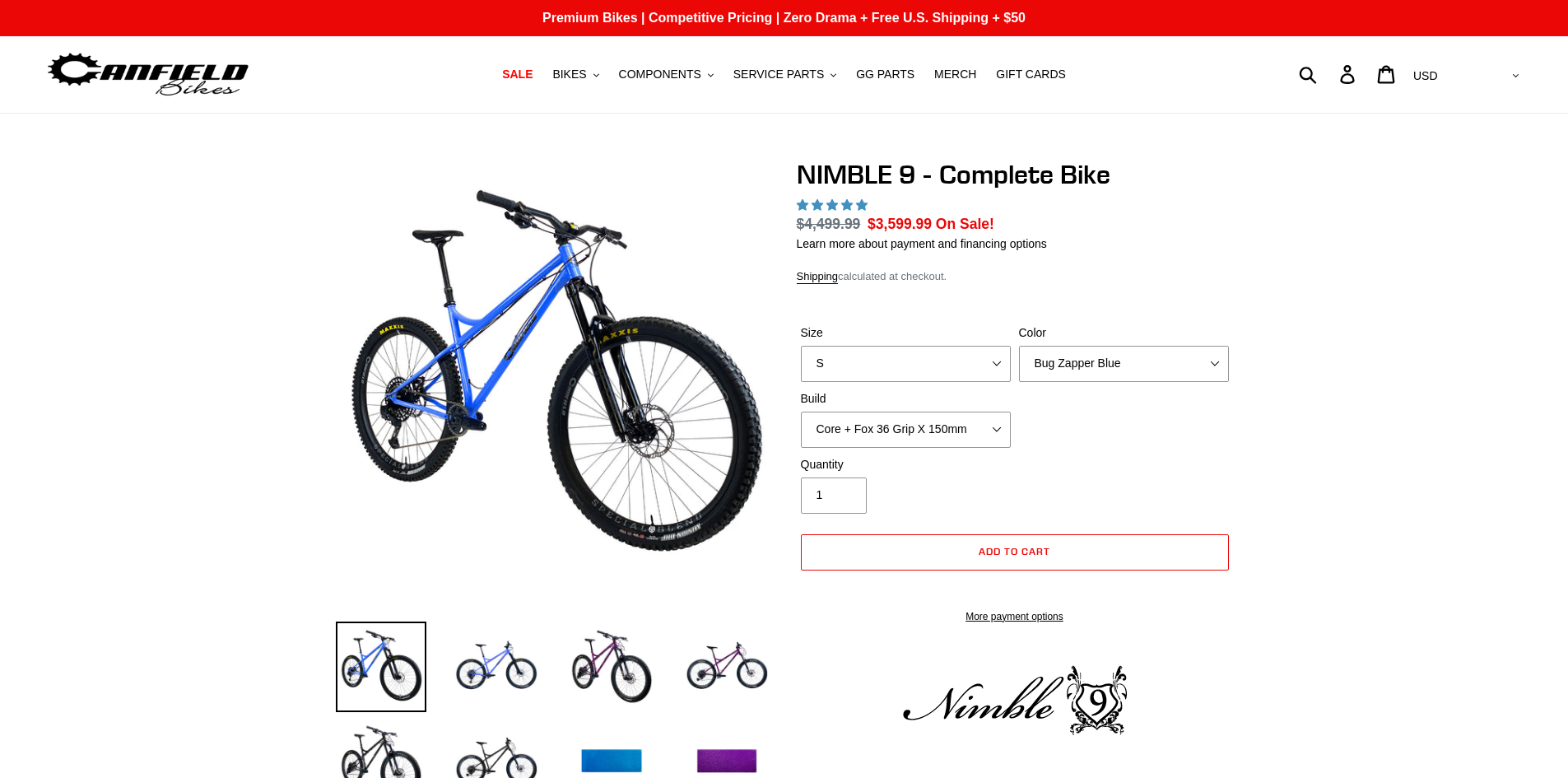
select select "highest-rating"
click at [1136, 366] on select "Bug Zapper Blue Purple Haze - Sold Out Galaxy Black" at bounding box center [1124, 363] width 210 height 36
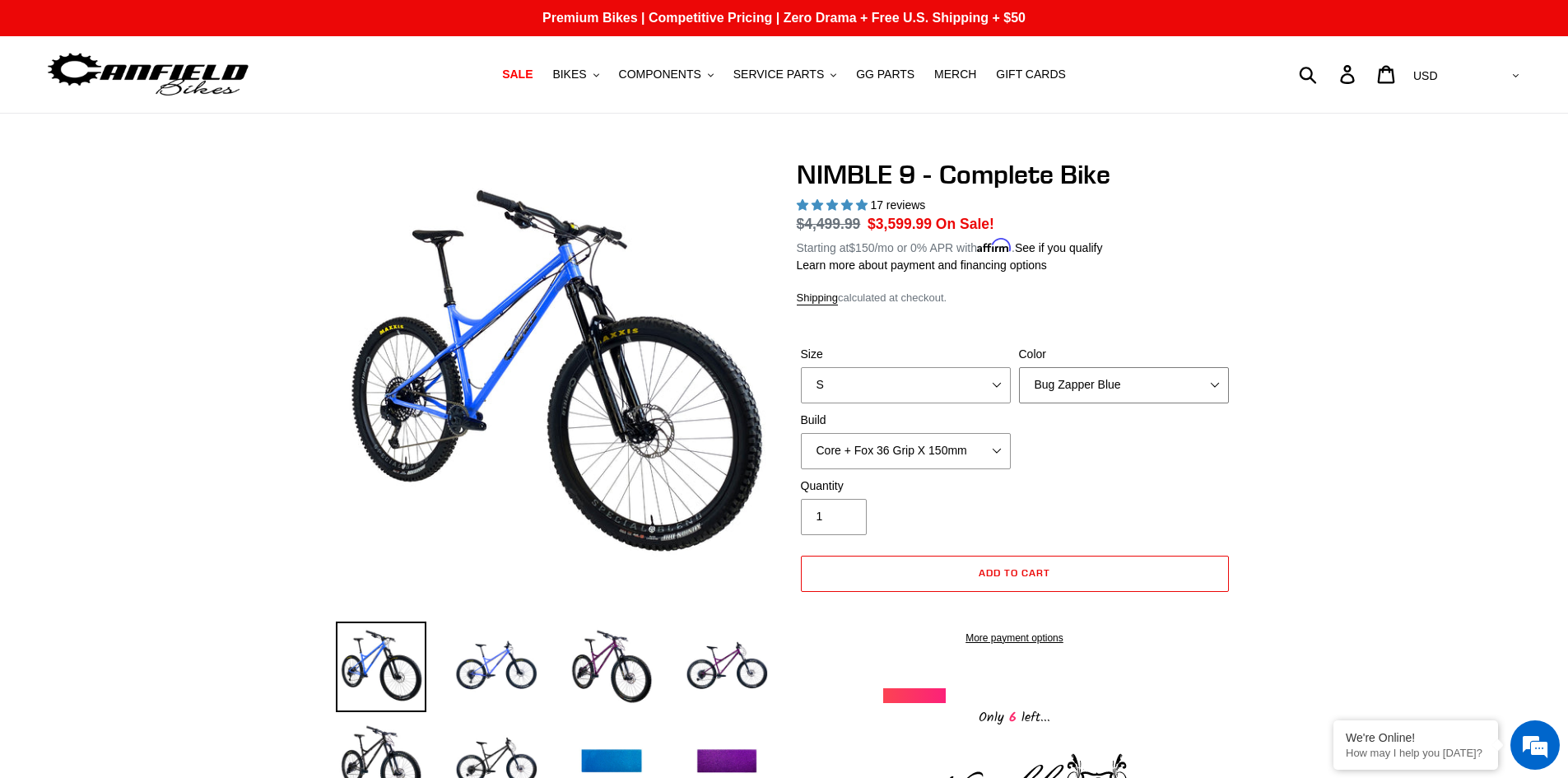
select select "Galaxy Black"
click at [1019, 368] on select "Bug Zapper Blue Purple Haze - Sold Out Galaxy Black" at bounding box center [1124, 385] width 210 height 36
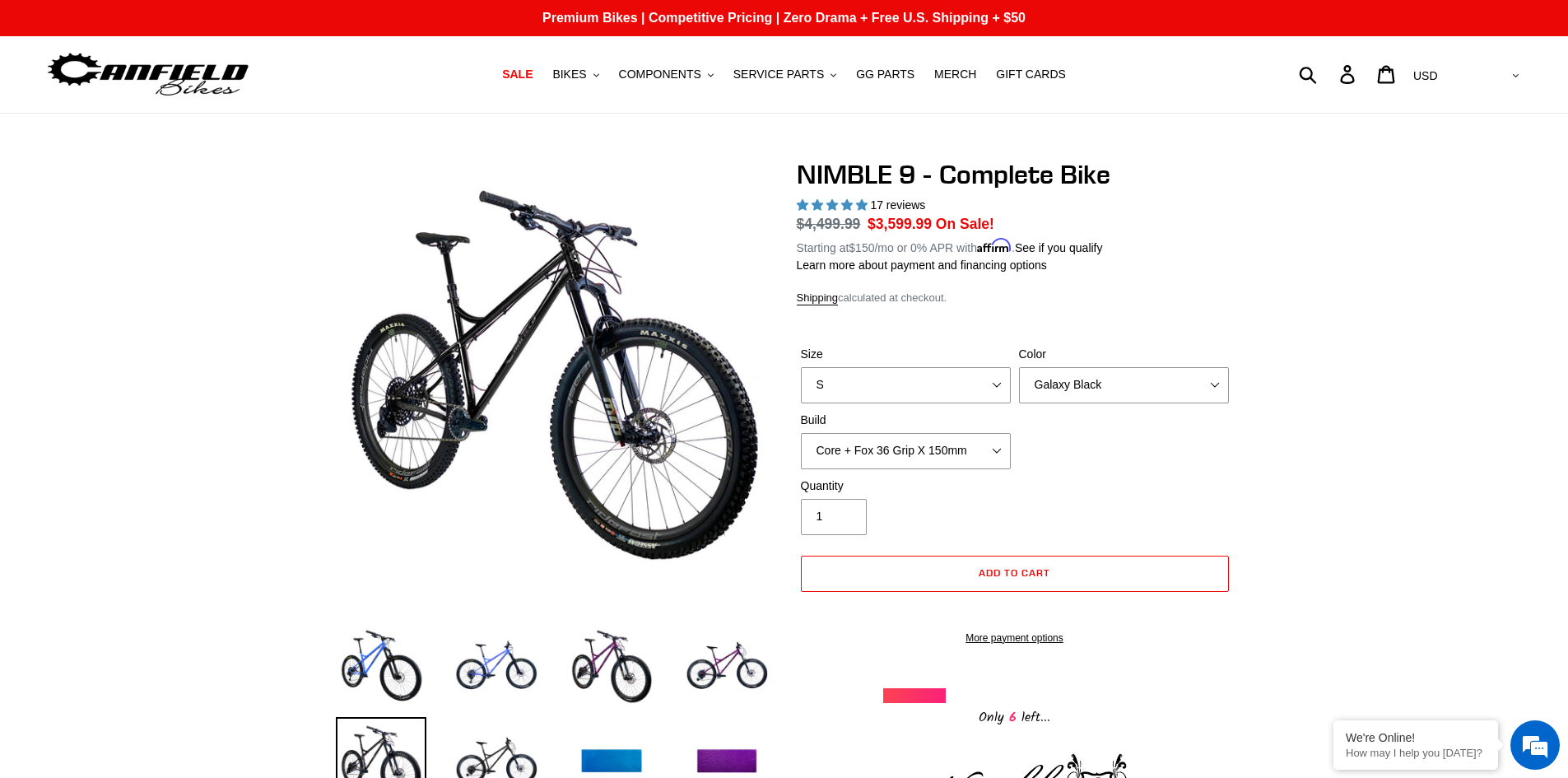
click at [1149, 416] on div "Size S M L XL Color Bug Zapper Blue Purple Haze - Sold Out Galaxy Black Build C…" at bounding box center [1015, 411] width 436 height 132
click at [1172, 399] on select "Bug Zapper Blue Purple Haze - Sold Out Galaxy Black" at bounding box center [1124, 385] width 210 height 36
click at [1010, 385] on select "S M L XL" at bounding box center [906, 385] width 210 height 36
select select "L"
click at [801, 368] on select "S M L XL" at bounding box center [906, 385] width 210 height 36
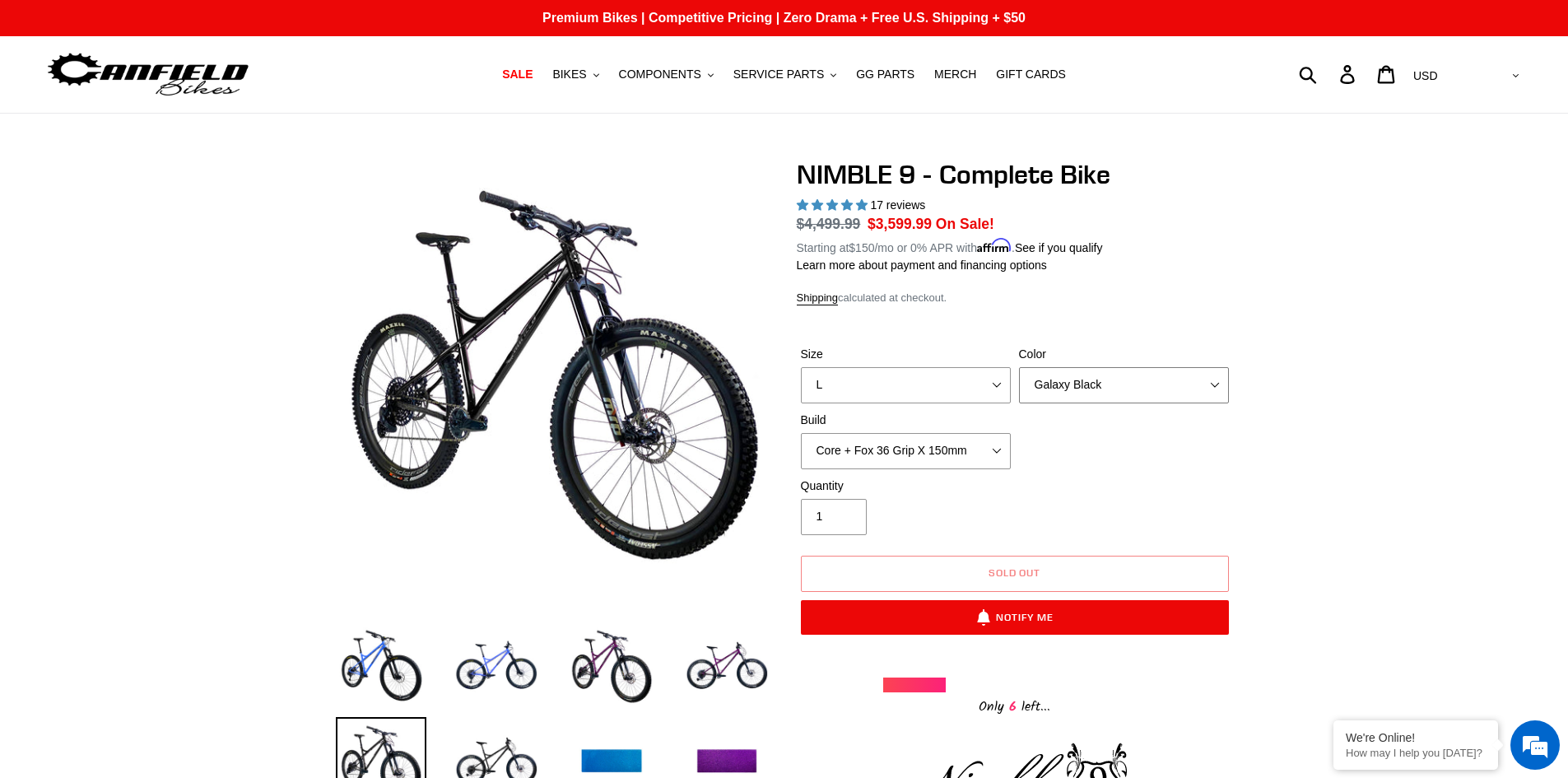
click at [1108, 368] on select "Bug Zapper Blue Purple Haze - Sold Out Galaxy Black" at bounding box center [1124, 385] width 210 height 36
select select "Purple Haze - Sold Out"
click at [1019, 368] on select "Bug Zapper Blue Purple Haze - Sold Out Galaxy Black" at bounding box center [1124, 385] width 210 height 36
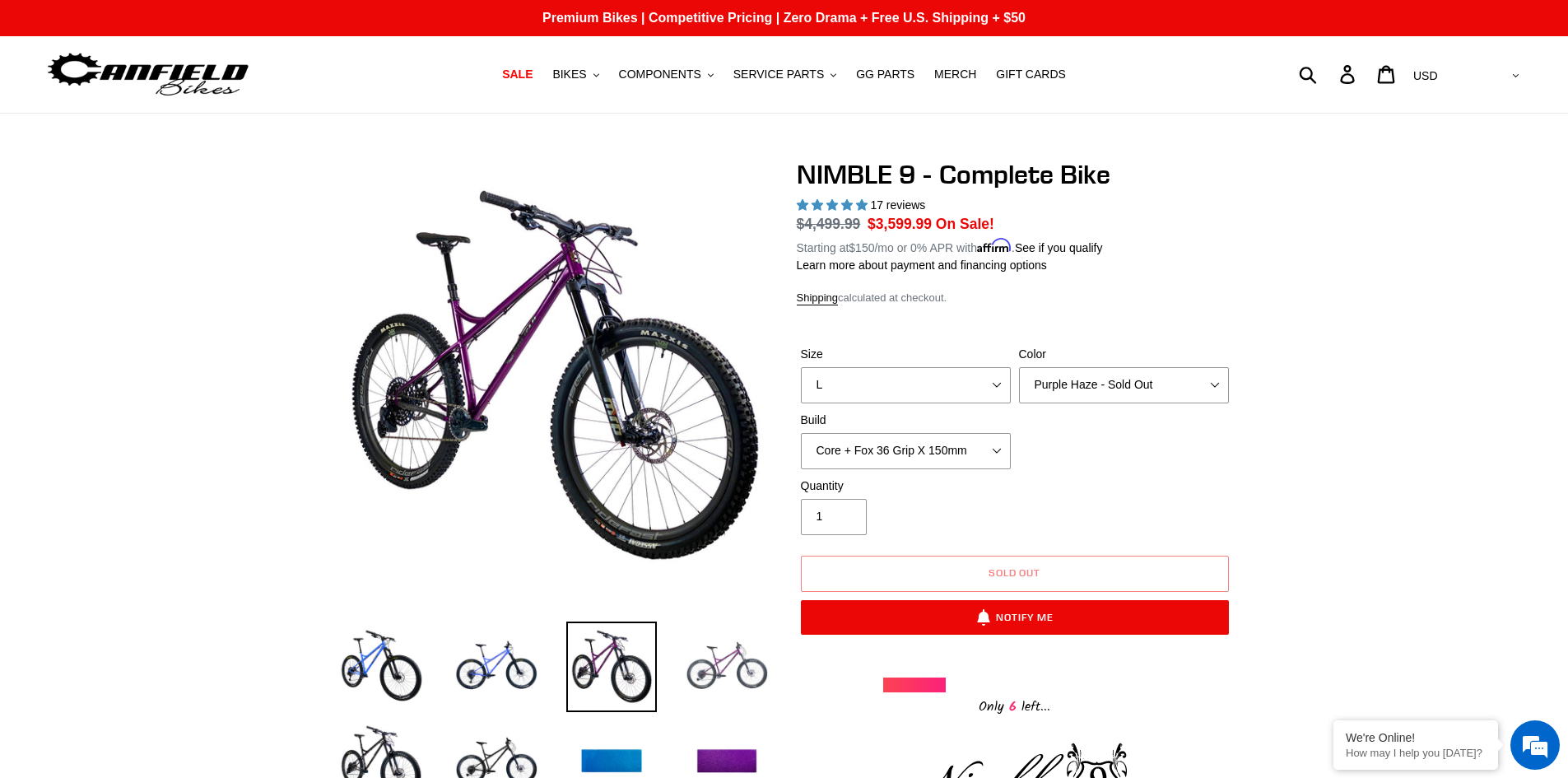
click at [730, 664] on img at bounding box center [727, 667] width 91 height 91
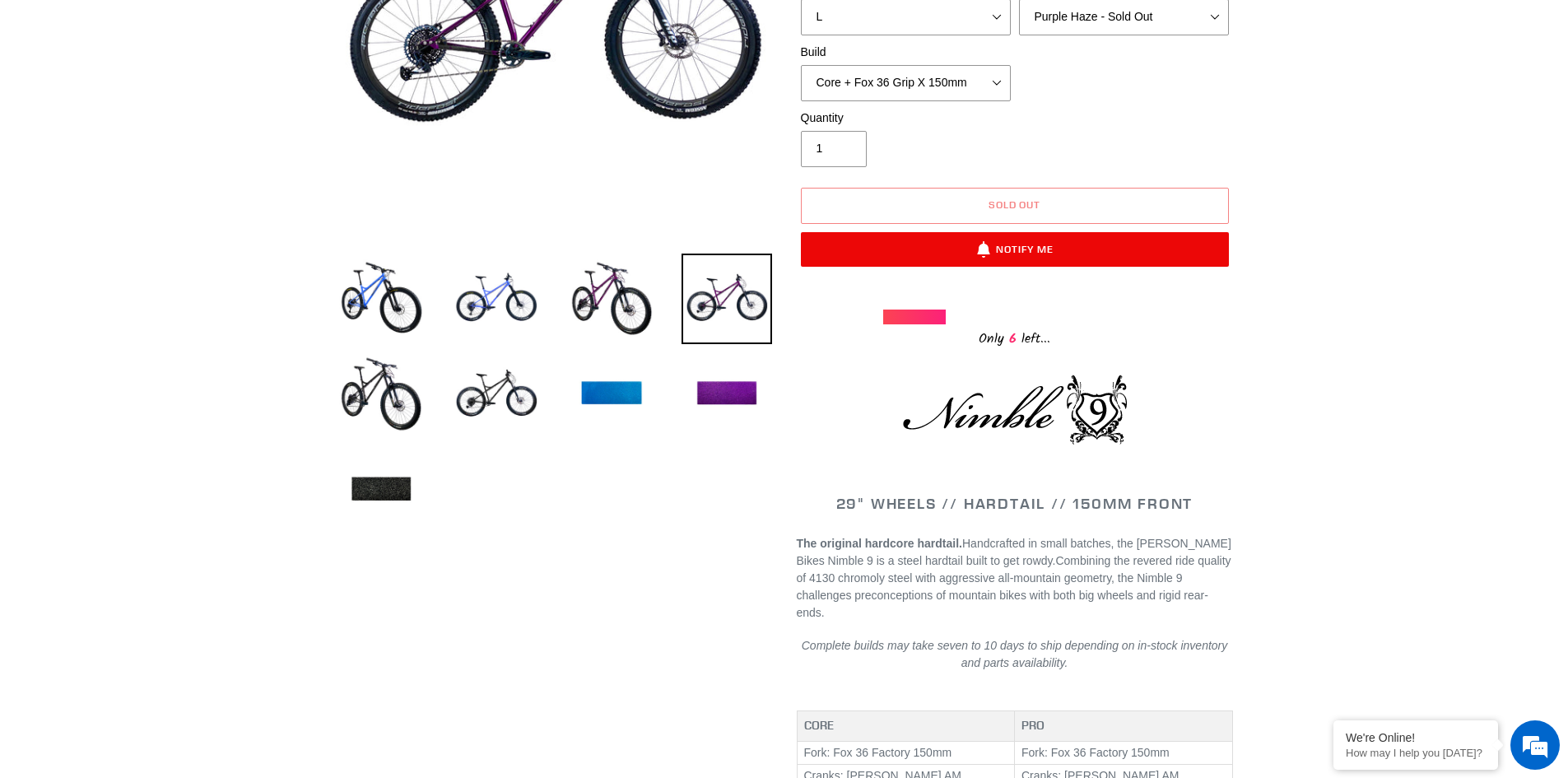
scroll to position [330, 0]
